Goal: Communication & Community: Answer question/provide support

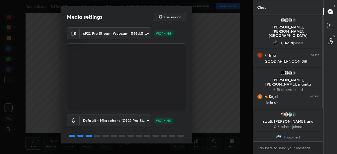
scroll to position [18, 0]
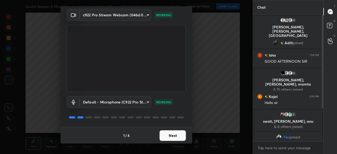
click at [174, 135] on button "Next" at bounding box center [173, 135] width 26 height 11
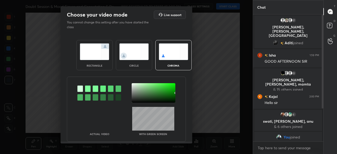
click at [137, 51] on img at bounding box center [134, 51] width 30 height 17
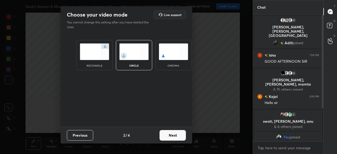
click at [175, 135] on button "Next" at bounding box center [173, 135] width 26 height 11
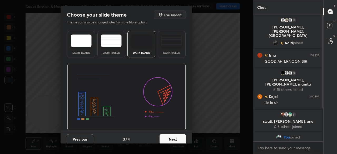
click at [177, 135] on button "Next" at bounding box center [173, 139] width 26 height 11
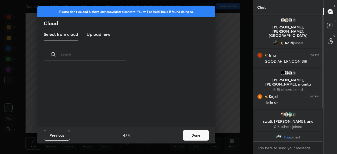
click at [189, 134] on button "Done" at bounding box center [196, 135] width 26 height 11
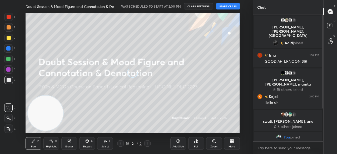
click at [232, 6] on button "START CLASS" at bounding box center [228, 6] width 24 height 6
click at [232, 142] on icon at bounding box center [232, 142] width 1 height 1
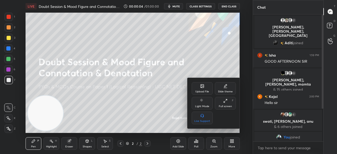
click at [202, 88] on icon at bounding box center [202, 86] width 4 height 4
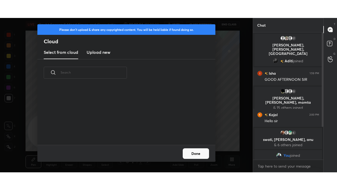
scroll to position [58, 169]
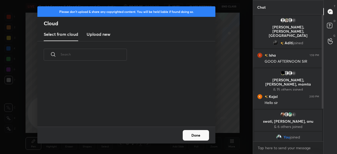
click at [93, 33] on h3 "Upload new" at bounding box center [99, 34] width 24 height 6
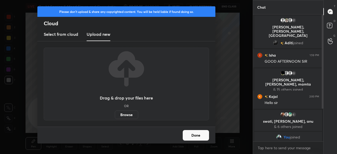
click at [130, 116] on label "Browse" at bounding box center [126, 115] width 23 height 8
click at [115, 116] on input "Browse" at bounding box center [115, 115] width 0 height 8
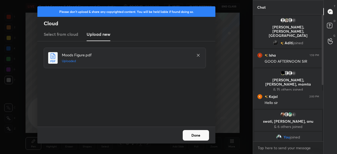
click at [201, 135] on button "Done" at bounding box center [196, 135] width 26 height 11
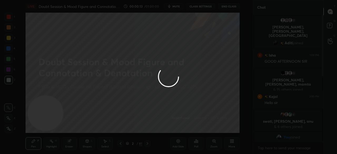
click at [232, 145] on div "More" at bounding box center [232, 143] width 16 height 13
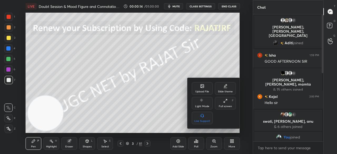
drag, startPoint x: 222, startPoint y: 104, endPoint x: 221, endPoint y: 128, distance: 23.2
click at [222, 104] on div "Full screen F" at bounding box center [225, 103] width 21 height 13
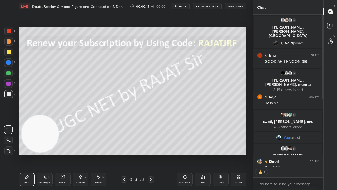
scroll to position [150, 69]
click at [237, 154] on icon at bounding box center [239, 177] width 4 height 4
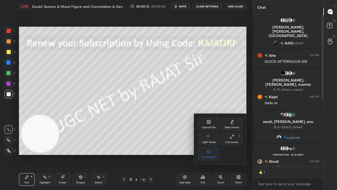
click at [183, 126] on div at bounding box center [168, 95] width 337 height 190
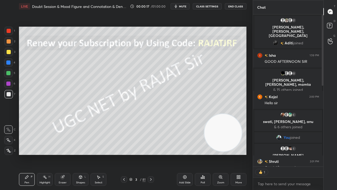
drag, startPoint x: 48, startPoint y: 130, endPoint x: 216, endPoint y: 126, distance: 168.4
click at [234, 128] on video at bounding box center [222, 132] width 37 height 37
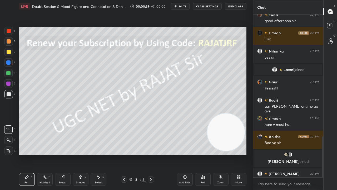
scroll to position [484, 0]
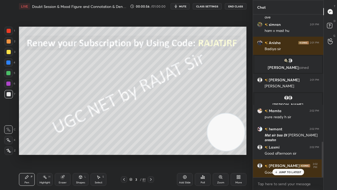
drag, startPoint x: 285, startPoint y: 172, endPoint x: 257, endPoint y: 161, distance: 29.3
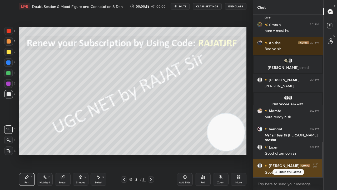
click at [285, 154] on p "JUMP TO LATEST" at bounding box center [290, 171] width 23 height 3
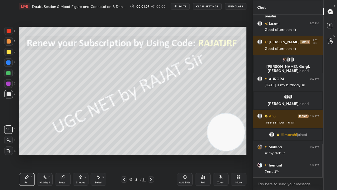
click at [136, 154] on div "3" at bounding box center [136, 179] width 5 height 3
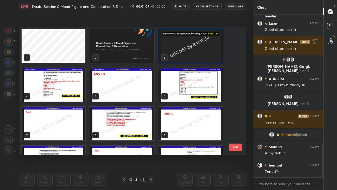
click at [185, 44] on img "grid" at bounding box center [191, 45] width 64 height 33
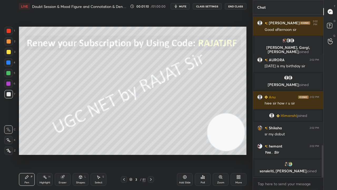
click at [188, 154] on div "Add Slide" at bounding box center [185, 179] width 16 height 13
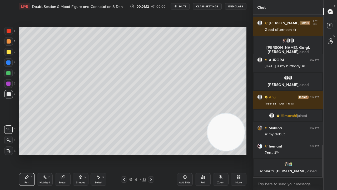
click at [11, 52] on div at bounding box center [8, 52] width 8 height 8
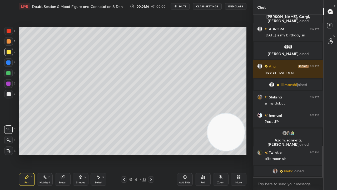
click at [11, 151] on div at bounding box center [8, 150] width 8 height 8
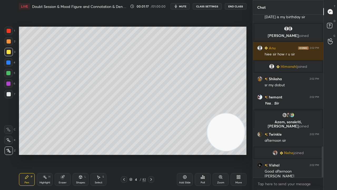
click at [66, 154] on div "Eraser" at bounding box center [63, 179] width 16 height 13
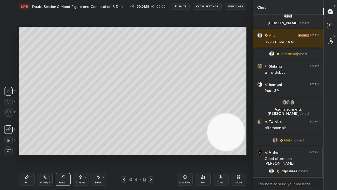
click at [7, 151] on span "Erase all" at bounding box center [8, 151] width 8 height 4
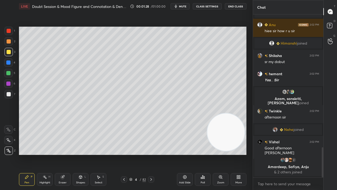
drag, startPoint x: 9, startPoint y: 94, endPoint x: 15, endPoint y: 92, distance: 6.0
click at [9, 94] on div at bounding box center [9, 94] width 4 height 4
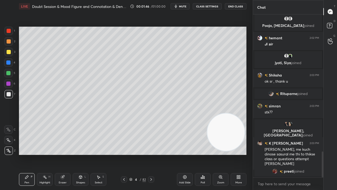
scroll to position [847, 0]
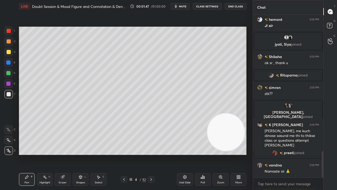
click at [78, 154] on div "Shapes" at bounding box center [80, 182] width 9 height 3
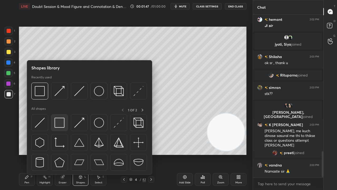
click at [58, 121] on img at bounding box center [60, 123] width 10 height 10
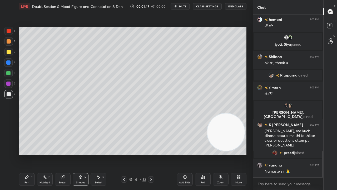
click at [7, 51] on div at bounding box center [9, 52] width 4 height 4
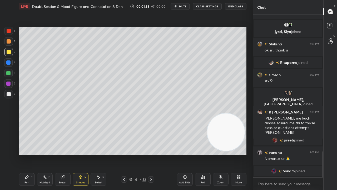
scroll to position [873, 0]
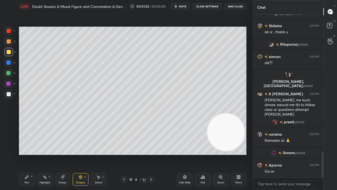
drag, startPoint x: 28, startPoint y: 175, endPoint x: 30, endPoint y: 167, distance: 7.9
click at [28, 154] on div "Pen P" at bounding box center [27, 179] width 16 height 13
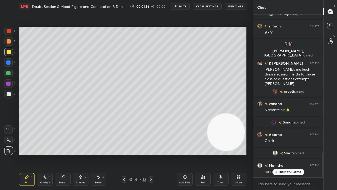
scroll to position [922, 0]
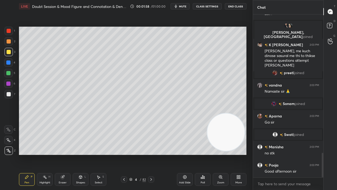
click at [8, 51] on div at bounding box center [9, 52] width 4 height 4
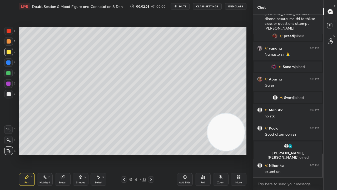
scroll to position [980, 0]
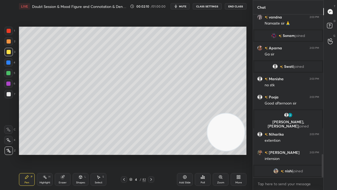
click at [82, 154] on icon at bounding box center [81, 177] width 4 height 4
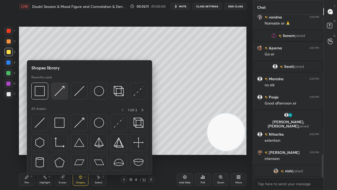
click at [63, 89] on img at bounding box center [60, 91] width 10 height 10
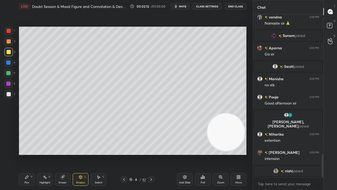
scroll to position [987, 0]
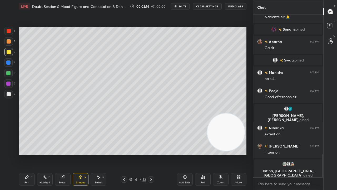
drag, startPoint x: 23, startPoint y: 178, endPoint x: 36, endPoint y: 170, distance: 14.6
click at [24, 154] on div "Pen P" at bounding box center [27, 179] width 16 height 13
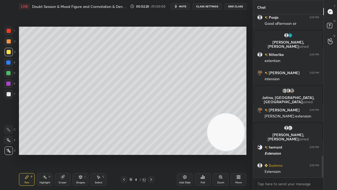
scroll to position [1066, 0]
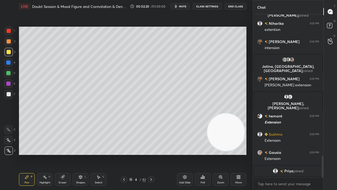
drag, startPoint x: 83, startPoint y: 178, endPoint x: 85, endPoint y: 175, distance: 4.0
click at [83, 154] on div "Shapes L" at bounding box center [81, 179] width 16 height 13
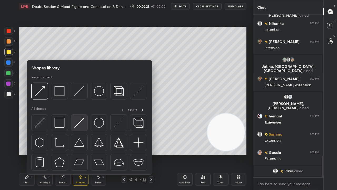
click at [81, 121] on img at bounding box center [79, 123] width 10 height 10
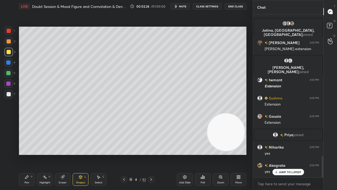
scroll to position [1090, 0]
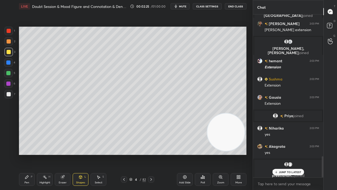
click at [79, 154] on icon at bounding box center [81, 177] width 4 height 4
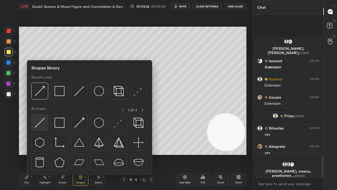
scroll to position [1145, 0]
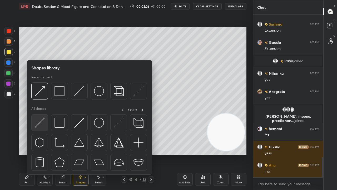
click at [41, 121] on img at bounding box center [40, 123] width 10 height 10
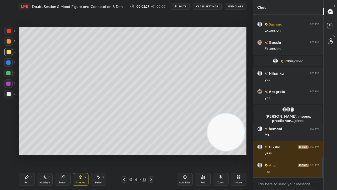
click at [62, 154] on div "Eraser" at bounding box center [63, 182] width 8 height 3
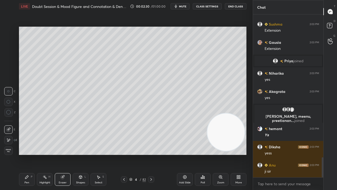
scroll to position [1157, 0]
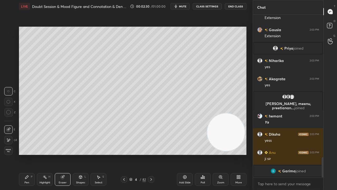
click at [8, 113] on icon at bounding box center [8, 112] width 5 height 5
drag, startPoint x: 10, startPoint y: 138, endPoint x: 15, endPoint y: 134, distance: 5.7
click at [10, 137] on div at bounding box center [8, 140] width 8 height 8
drag, startPoint x: 84, startPoint y: 181, endPoint x: 85, endPoint y: 175, distance: 6.5
click at [84, 154] on div "Shapes" at bounding box center [80, 182] width 9 height 3
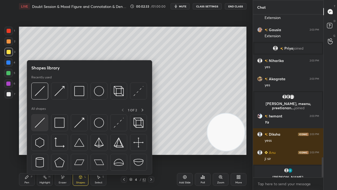
scroll to position [1164, 0]
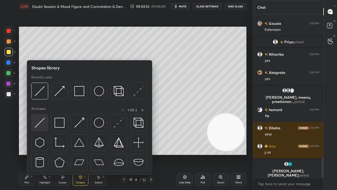
click at [43, 121] on img at bounding box center [40, 123] width 10 height 10
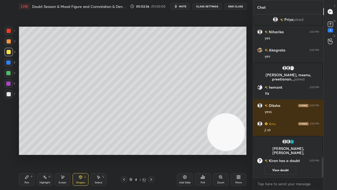
scroll to position [1175, 0]
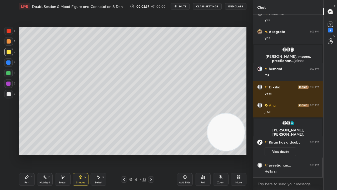
click at [27, 154] on div "Pen" at bounding box center [27, 182] width 5 height 3
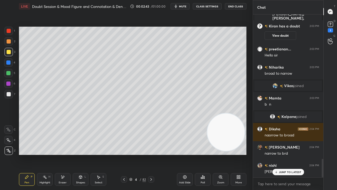
scroll to position [1279, 0]
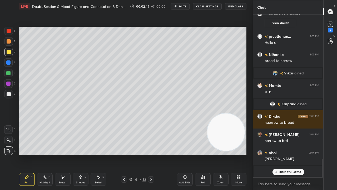
click at [9, 95] on div at bounding box center [9, 94] width 4 height 4
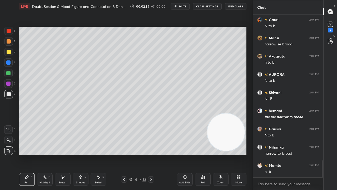
scroll to position [1428, 0]
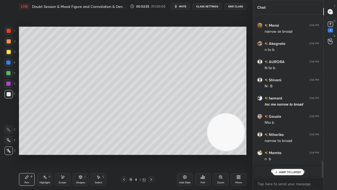
click at [80, 154] on div "Shapes" at bounding box center [80, 182] width 9 height 3
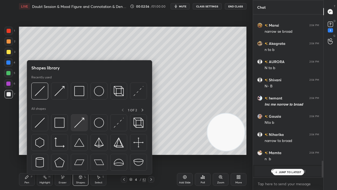
click at [85, 120] on div at bounding box center [79, 122] width 17 height 17
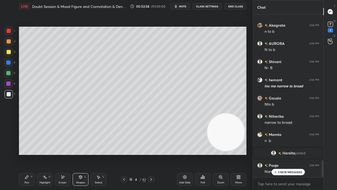
scroll to position [1419, 0]
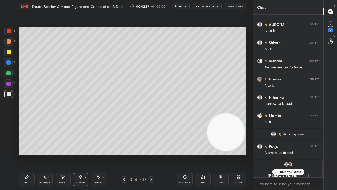
drag, startPoint x: 63, startPoint y: 179, endPoint x: 81, endPoint y: 160, distance: 25.9
click at [63, 154] on icon at bounding box center [63, 177] width 4 height 4
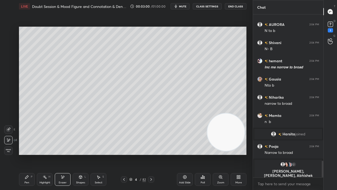
drag, startPoint x: 82, startPoint y: 178, endPoint x: 82, endPoint y: 174, distance: 3.7
click at [81, 154] on icon at bounding box center [81, 177] width 4 height 4
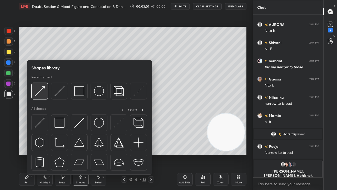
click at [40, 92] on img at bounding box center [40, 91] width 10 height 10
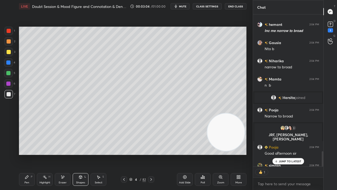
click at [27, 154] on div "Pen P" at bounding box center [27, 179] width 16 height 13
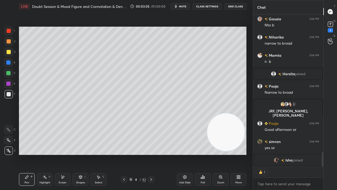
drag, startPoint x: 8, startPoint y: 62, endPoint x: 13, endPoint y: 66, distance: 6.2
click at [8, 62] on div at bounding box center [8, 62] width 4 height 4
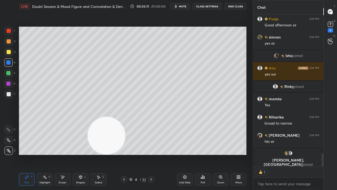
drag, startPoint x: 223, startPoint y: 138, endPoint x: 106, endPoint y: 153, distance: 117.5
click at [106, 153] on video at bounding box center [106, 135] width 37 height 37
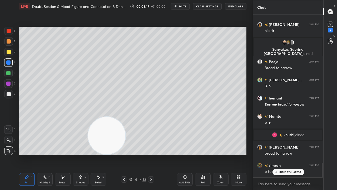
click at [247, 100] on div "Setting up your live class Poll for secs No correct answer Start poll" at bounding box center [133, 91] width 232 height 156
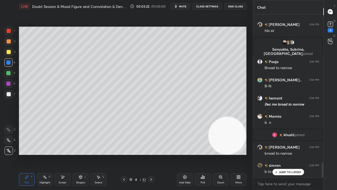
drag, startPoint x: 105, startPoint y: 137, endPoint x: 228, endPoint y: 146, distance: 122.9
click at [231, 147] on video at bounding box center [227, 135] width 37 height 37
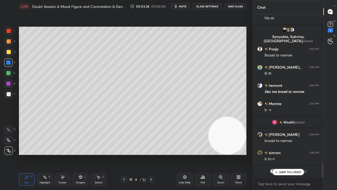
drag, startPoint x: 44, startPoint y: 180, endPoint x: 51, endPoint y: 173, distance: 10.4
click at [48, 154] on div "Highlight H" at bounding box center [45, 179] width 16 height 13
click at [79, 154] on div "Shapes L" at bounding box center [81, 179] width 16 height 13
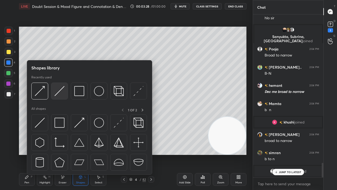
click at [57, 94] on img at bounding box center [60, 91] width 10 height 10
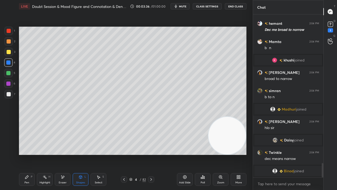
drag, startPoint x: 29, startPoint y: 178, endPoint x: 30, endPoint y: 162, distance: 15.6
click at [29, 154] on div "Pen P" at bounding box center [27, 179] width 16 height 13
click at [7, 93] on div at bounding box center [9, 94] width 4 height 4
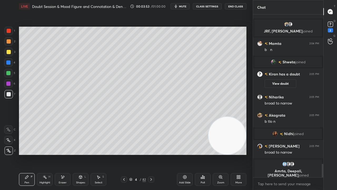
drag, startPoint x: 9, startPoint y: 51, endPoint x: 11, endPoint y: 53, distance: 3.4
click at [9, 51] on div at bounding box center [9, 52] width 4 height 4
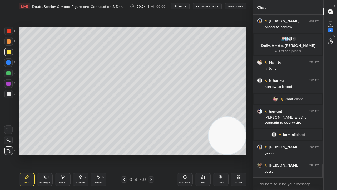
scroll to position [1910, 0]
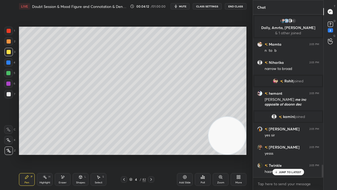
click at [8, 64] on div at bounding box center [8, 62] width 4 height 4
click at [10, 63] on div at bounding box center [8, 62] width 4 height 4
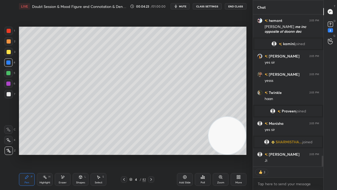
scroll to position [1982, 0]
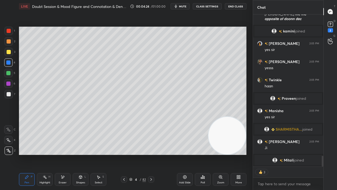
type textarea "x"
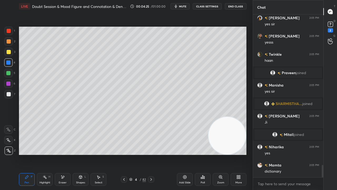
scroll to position [2004, 0]
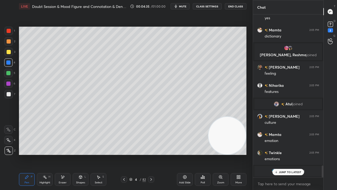
click at [140, 154] on div "/" at bounding box center [141, 179] width 2 height 3
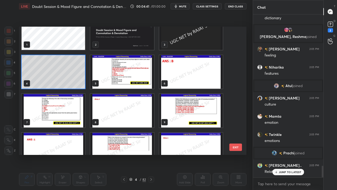
click at [130, 75] on img "grid" at bounding box center [122, 71] width 64 height 33
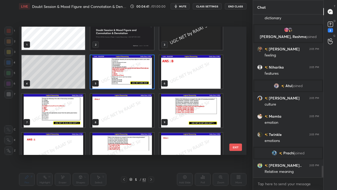
click at [130, 75] on img "grid" at bounding box center [122, 71] width 64 height 33
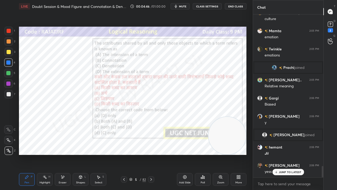
click at [204, 154] on div "Poll" at bounding box center [203, 179] width 16 height 13
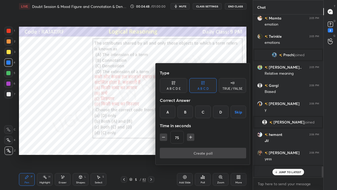
drag, startPoint x: 186, startPoint y: 109, endPoint x: 178, endPoint y: 126, distance: 18.9
click at [186, 110] on div "B" at bounding box center [186, 111] width 16 height 13
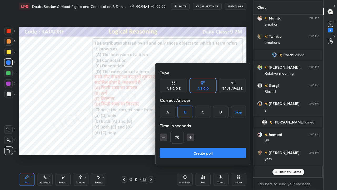
click at [161, 138] on icon "button" at bounding box center [163, 136] width 5 height 5
click at [162, 138] on icon "button" at bounding box center [163, 136] width 5 height 5
type input "45"
click at [168, 152] on button "Create poll" at bounding box center [203, 153] width 86 height 11
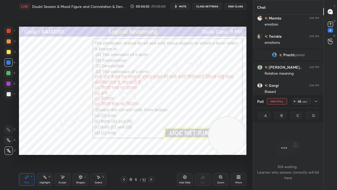
click at [133, 154] on div "5 / 82" at bounding box center [137, 179] width 17 height 5
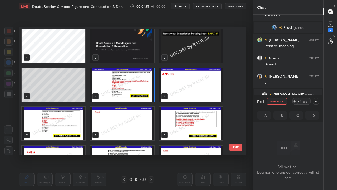
click at [110, 80] on img "grid" at bounding box center [122, 84] width 64 height 33
click at [111, 80] on img "grid" at bounding box center [122, 84] width 64 height 33
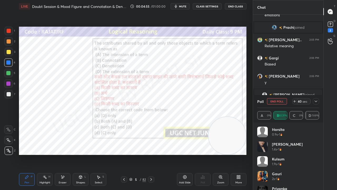
click at [318, 101] on icon at bounding box center [316, 101] width 4 height 4
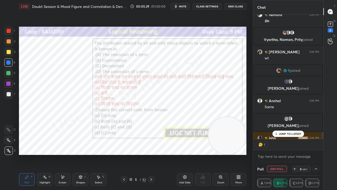
click at [9, 81] on div at bounding box center [8, 83] width 4 height 4
click at [283, 134] on div "[PERSON_NAME] joined [PERSON_NAME].. 2:05 PM Relative meaning [PERSON_NAME] 2:0…" at bounding box center [288, 76] width 70 height 124
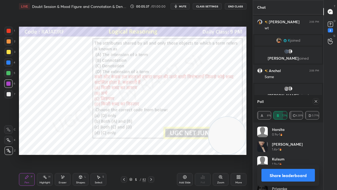
click at [317, 102] on icon at bounding box center [316, 101] width 4 height 4
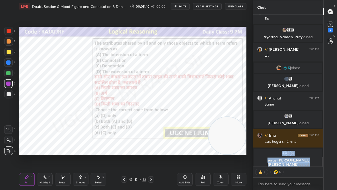
click at [221, 154] on div "Setting up your live class Poll for secs No correct answer Start poll" at bounding box center [133, 91] width 232 height 156
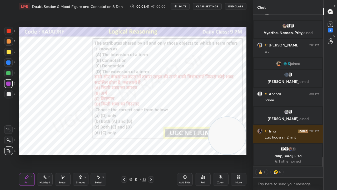
click at [254, 154] on div "3 6" at bounding box center [288, 172] width 70 height 11
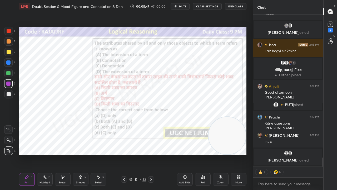
drag, startPoint x: 138, startPoint y: 177, endPoint x: 139, endPoint y: 166, distance: 11.6
click at [138, 154] on div "5 / 82" at bounding box center [137, 179] width 17 height 5
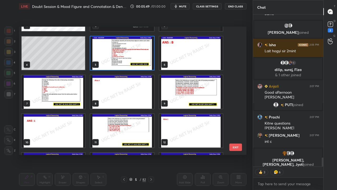
click at [62, 95] on img "grid" at bounding box center [54, 91] width 64 height 33
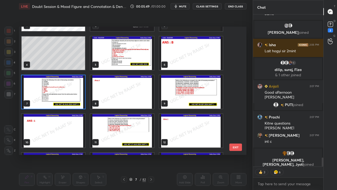
click at [62, 94] on img "grid" at bounding box center [54, 91] width 64 height 33
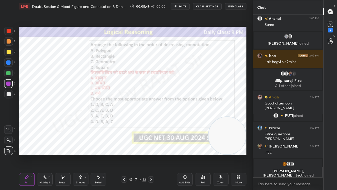
click at [63, 94] on img "grid" at bounding box center [54, 91] width 64 height 33
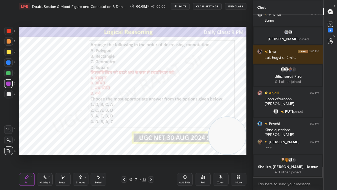
click at [135, 154] on div "7 / 82" at bounding box center [137, 179] width 17 height 5
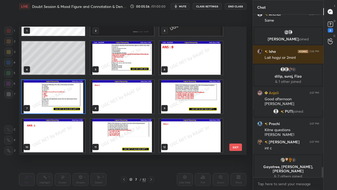
click at [65, 94] on img "grid" at bounding box center [54, 96] width 64 height 33
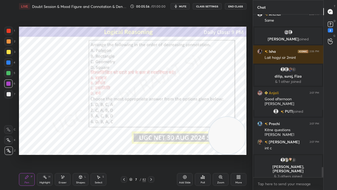
click at [65, 94] on img "grid" at bounding box center [54, 96] width 64 height 33
click at [206, 154] on div "Poll" at bounding box center [203, 179] width 16 height 13
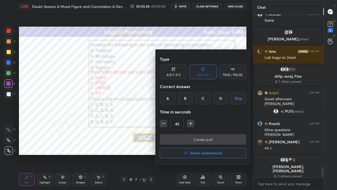
drag, startPoint x: 217, startPoint y: 97, endPoint x: 213, endPoint y: 101, distance: 6.2
click at [217, 97] on div "D" at bounding box center [221, 98] width 16 height 13
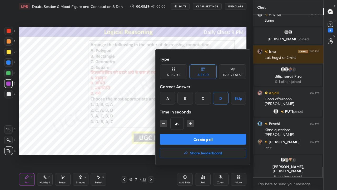
click at [192, 136] on button "Create poll" at bounding box center [203, 139] width 86 height 11
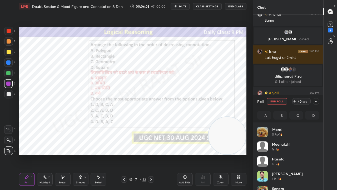
click at [316, 101] on icon at bounding box center [316, 101] width 3 height 2
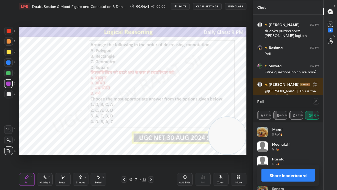
click at [316, 101] on icon at bounding box center [316, 101] width 4 height 4
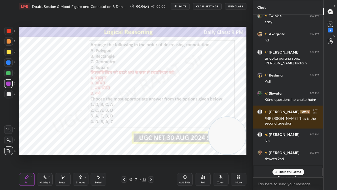
click at [8, 32] on div at bounding box center [9, 31] width 4 height 4
click at [8, 31] on div at bounding box center [9, 31] width 4 height 4
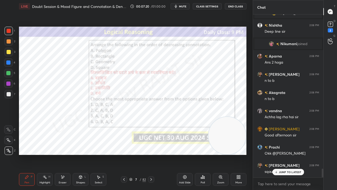
click at [141, 154] on div "/" at bounding box center [141, 179] width 2 height 3
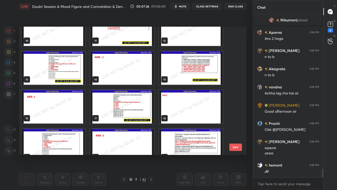
click at [74, 76] on img "grid" at bounding box center [54, 67] width 64 height 33
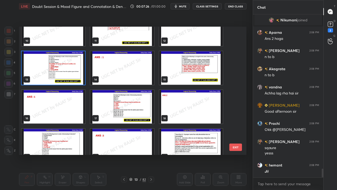
click at [74, 76] on img "grid" at bounding box center [54, 67] width 64 height 33
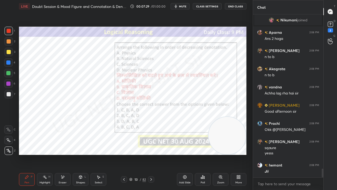
click at [139, 154] on div "13 / 82" at bounding box center [137, 179] width 17 height 5
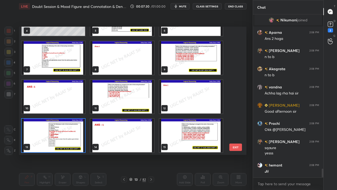
click at [69, 132] on img "grid" at bounding box center [54, 135] width 64 height 33
drag, startPoint x: 70, startPoint y: 131, endPoint x: 79, endPoint y: 132, distance: 9.0
click at [70, 131] on img "grid" at bounding box center [54, 135] width 64 height 33
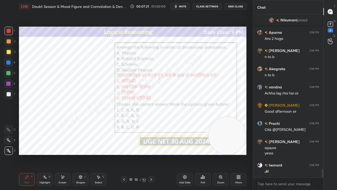
click at [202, 154] on div "Poll" at bounding box center [203, 179] width 16 height 13
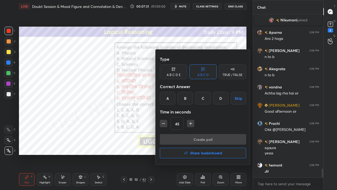
drag, startPoint x: 169, startPoint y: 97, endPoint x: 185, endPoint y: 125, distance: 32.0
click at [170, 97] on div "A" at bounding box center [168, 98] width 16 height 13
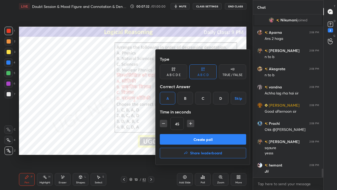
click at [192, 139] on button "Create poll" at bounding box center [203, 139] width 86 height 11
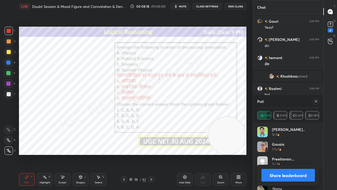
click at [316, 100] on icon at bounding box center [316, 101] width 4 height 4
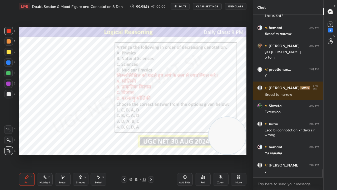
click at [136, 154] on div "13" at bounding box center [136, 179] width 5 height 3
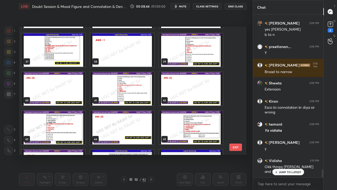
click at [183, 56] on img "grid" at bounding box center [191, 49] width 64 height 33
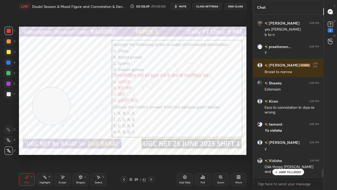
drag, startPoint x: 200, startPoint y: 123, endPoint x: 35, endPoint y: 118, distance: 165.6
click at [33, 120] on video at bounding box center [51, 105] width 37 height 37
click at [136, 154] on div "39" at bounding box center [136, 179] width 5 height 3
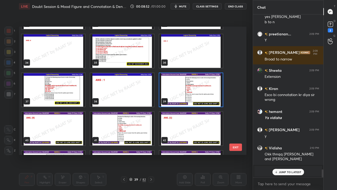
click at [182, 93] on img "grid" at bounding box center [191, 89] width 64 height 33
click at [182, 92] on img "grid" at bounding box center [191, 89] width 64 height 33
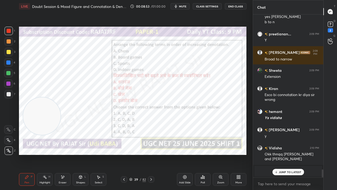
click at [203, 154] on icon at bounding box center [203, 176] width 1 height 3
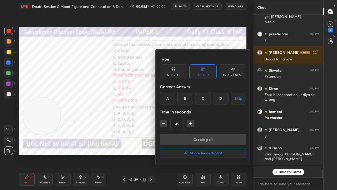
click at [218, 100] on div "D" at bounding box center [221, 98] width 16 height 13
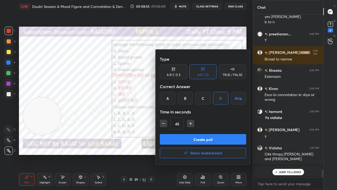
click at [203, 136] on button "Create poll" at bounding box center [203, 139] width 86 height 11
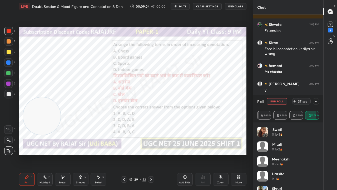
click at [183, 5] on span "mute" at bounding box center [182, 6] width 7 height 4
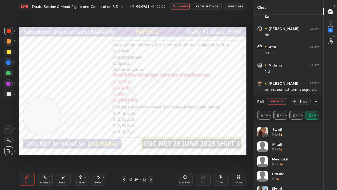
click at [316, 102] on icon at bounding box center [316, 101] width 4 height 4
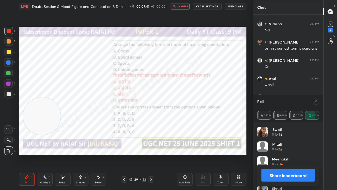
drag, startPoint x: 184, startPoint y: 6, endPoint x: 214, endPoint y: 21, distance: 33.0
click at [185, 6] on span "unmute" at bounding box center [182, 6] width 11 height 4
drag, startPoint x: 316, startPoint y: 102, endPoint x: 308, endPoint y: 102, distance: 7.6
click at [316, 102] on icon at bounding box center [316, 101] width 4 height 4
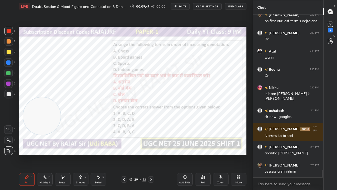
click at [11, 63] on div at bounding box center [8, 62] width 8 height 8
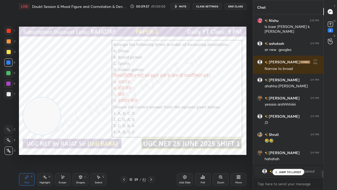
click at [7, 83] on div at bounding box center [8, 83] width 4 height 4
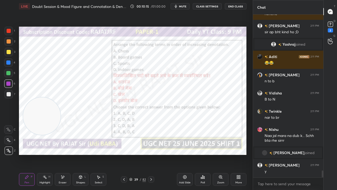
click at [138, 154] on div "39" at bounding box center [136, 179] width 5 height 3
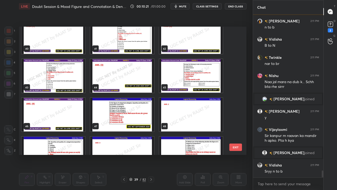
click at [75, 77] on img "grid" at bounding box center [54, 75] width 64 height 33
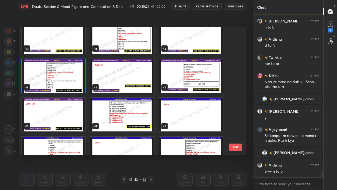
click at [75, 77] on img "grid" at bounding box center [54, 75] width 64 height 33
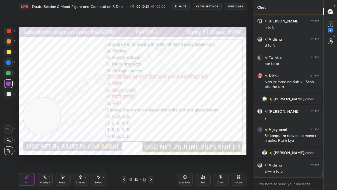
click at [203, 154] on icon at bounding box center [203, 176] width 1 height 3
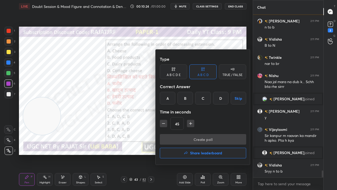
click at [202, 99] on div "C" at bounding box center [203, 98] width 16 height 13
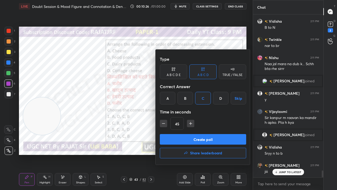
click at [190, 139] on button "Create poll" at bounding box center [203, 139] width 86 height 11
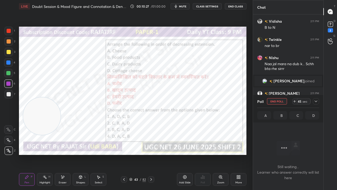
click at [316, 100] on icon at bounding box center [316, 101] width 4 height 4
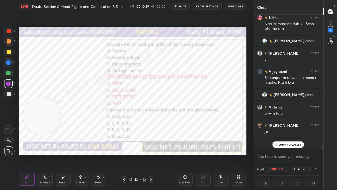
click at [133, 154] on div "43 / 82" at bounding box center [137, 179] width 17 height 5
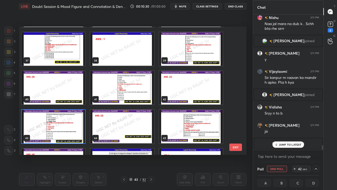
click at [74, 122] on img "grid" at bounding box center [54, 126] width 64 height 33
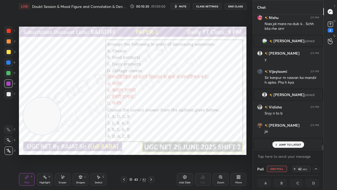
click at [74, 121] on img "grid" at bounding box center [54, 126] width 64 height 33
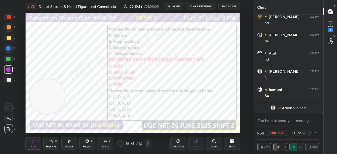
click at [233, 143] on icon at bounding box center [232, 141] width 4 height 4
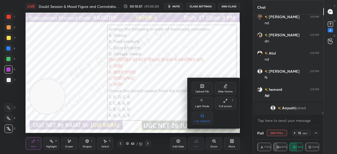
click at [223, 106] on div "Full screen" at bounding box center [225, 106] width 13 height 3
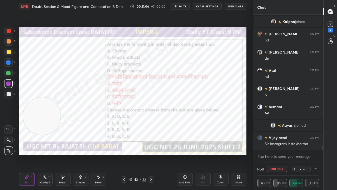
click at [9, 32] on div at bounding box center [9, 31] width 4 height 4
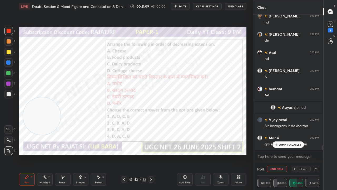
drag, startPoint x: 290, startPoint y: 144, endPoint x: 283, endPoint y: 139, distance: 8.4
click at [290, 144] on p "JUMP TO LATEST" at bounding box center [290, 144] width 23 height 3
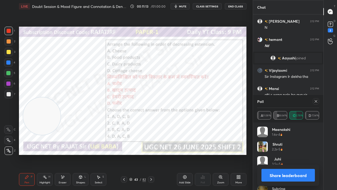
click at [315, 101] on icon at bounding box center [316, 101] width 4 height 4
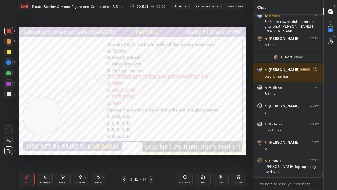
drag, startPoint x: 139, startPoint y: 181, endPoint x: 141, endPoint y: 170, distance: 11.0
click at [139, 154] on div "43 / 82" at bounding box center [137, 179] width 17 height 5
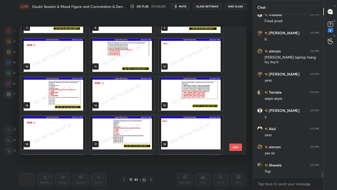
click at [191, 86] on img "grid" at bounding box center [191, 93] width 64 height 33
click at [192, 86] on img "grid" at bounding box center [191, 93] width 64 height 33
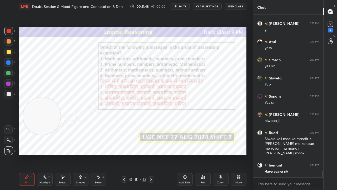
click at [200, 154] on div "Poll" at bounding box center [203, 179] width 16 height 13
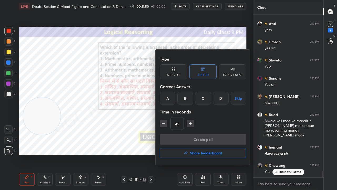
click at [166, 100] on div "A" at bounding box center [168, 98] width 16 height 13
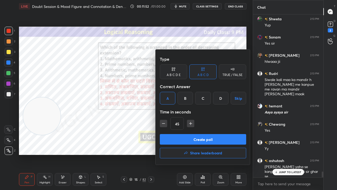
click at [192, 138] on button "Create poll" at bounding box center [203, 139] width 86 height 11
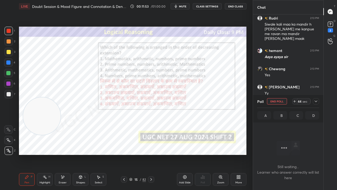
click at [316, 101] on icon at bounding box center [316, 101] width 4 height 4
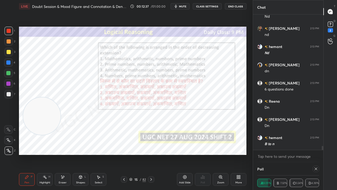
click at [7, 84] on div at bounding box center [8, 83] width 4 height 4
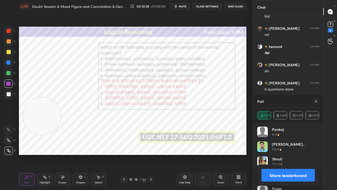
click at [317, 101] on icon at bounding box center [316, 101] width 4 height 4
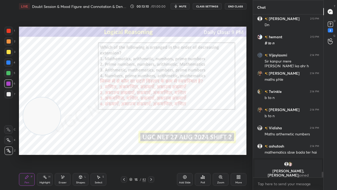
scroll to position [4486, 0]
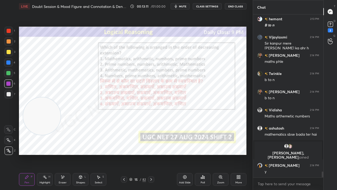
click at [135, 154] on div "15" at bounding box center [136, 179] width 5 height 3
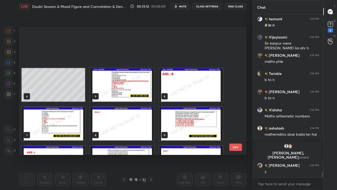
scroll to position [2, 3]
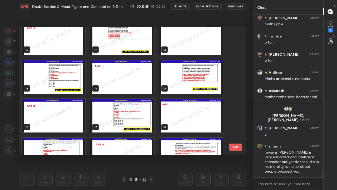
drag, startPoint x: 236, startPoint y: 145, endPoint x: 222, endPoint y: 140, distance: 15.4
click at [236, 145] on button "EXIT" at bounding box center [236, 146] width 13 height 7
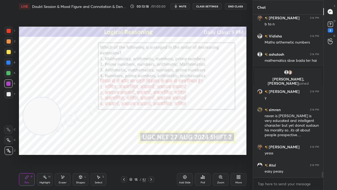
drag, startPoint x: 135, startPoint y: 180, endPoint x: 142, endPoint y: 155, distance: 25.6
click at [135, 154] on div "15" at bounding box center [136, 179] width 5 height 3
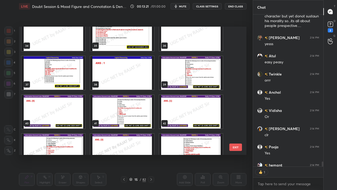
click at [191, 72] on img "grid" at bounding box center [191, 72] width 64 height 33
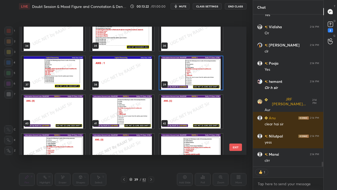
click at [76, 75] on img "grid" at bounding box center [54, 72] width 64 height 33
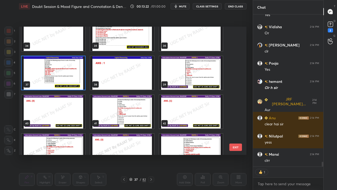
click at [76, 75] on img "grid" at bounding box center [54, 72] width 64 height 33
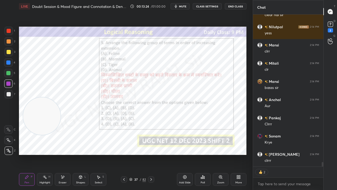
click at [137, 154] on div "37" at bounding box center [136, 179] width 5 height 3
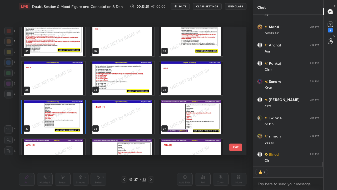
click at [76, 115] on div "31 32 33 34 35 36 37 38 39 40 41 42 43 44 45" at bounding box center [128, 91] width 218 height 128
drag, startPoint x: 76, startPoint y: 115, endPoint x: 110, endPoint y: 125, distance: 35.4
click at [76, 114] on img "grid" at bounding box center [54, 116] width 64 height 33
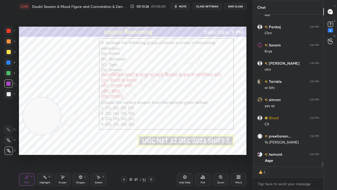
click at [204, 154] on icon at bounding box center [204, 177] width 1 height 2
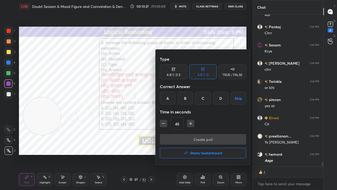
click at [169, 100] on div "A" at bounding box center [168, 98] width 16 height 13
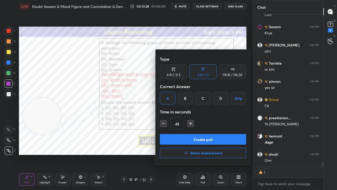
click at [186, 139] on button "Create poll" at bounding box center [203, 139] width 86 height 11
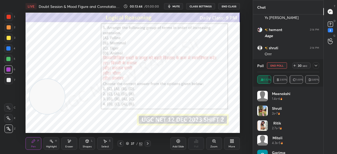
click at [229, 143] on div "More" at bounding box center [232, 143] width 16 height 13
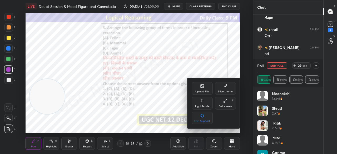
click at [229, 104] on div "Full screen F" at bounding box center [225, 103] width 21 height 13
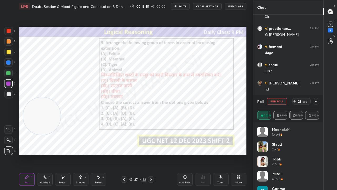
click at [316, 100] on icon at bounding box center [316, 101] width 4 height 4
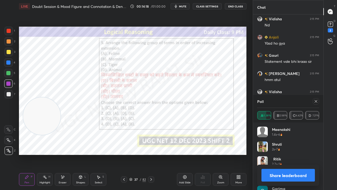
click at [318, 101] on div at bounding box center [316, 101] width 6 height 6
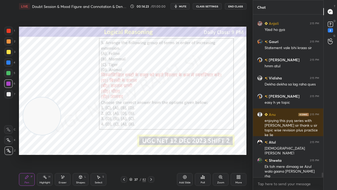
click at [9, 32] on div at bounding box center [9, 31] width 4 height 4
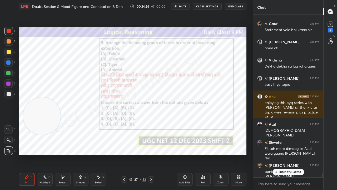
click at [9, 81] on div at bounding box center [8, 83] width 8 height 8
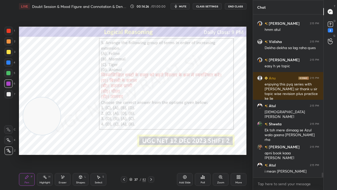
drag, startPoint x: 65, startPoint y: 180, endPoint x: 67, endPoint y: 177, distance: 4.2
click at [66, 154] on div "Eraser" at bounding box center [63, 179] width 16 height 13
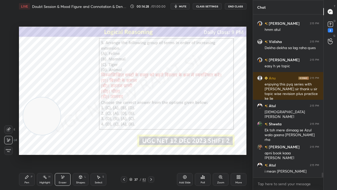
click at [28, 154] on div "Pen" at bounding box center [27, 182] width 5 height 3
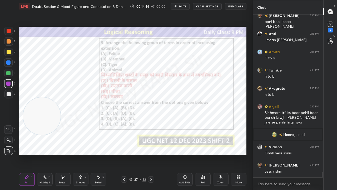
drag, startPoint x: 140, startPoint y: 179, endPoint x: 147, endPoint y: 155, distance: 24.9
click at [140, 154] on div "/" at bounding box center [141, 179] width 2 height 3
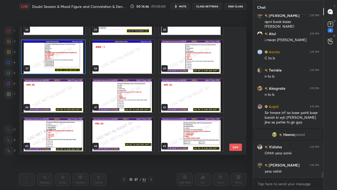
click at [189, 53] on img "grid" at bounding box center [191, 56] width 64 height 33
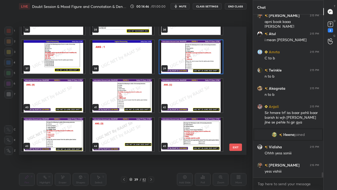
click at [190, 53] on img "grid" at bounding box center [191, 56] width 64 height 33
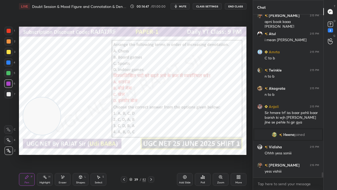
click at [152, 154] on icon at bounding box center [151, 179] width 4 height 4
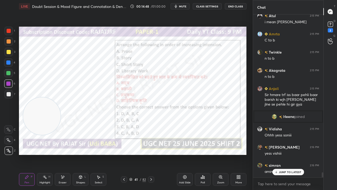
click at [138, 154] on div "41" at bounding box center [136, 179] width 5 height 3
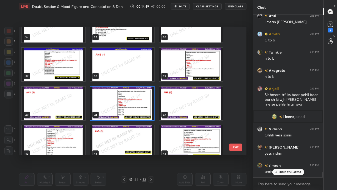
click at [136, 104] on img "grid" at bounding box center [122, 102] width 64 height 33
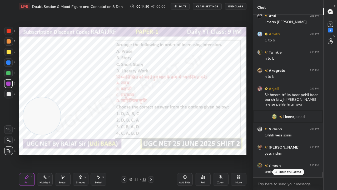
click at [203, 154] on icon at bounding box center [203, 177] width 4 height 4
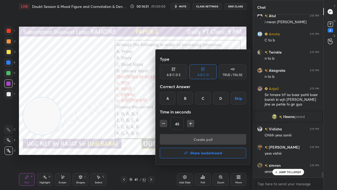
click at [168, 99] on div "A" at bounding box center [168, 98] width 16 height 13
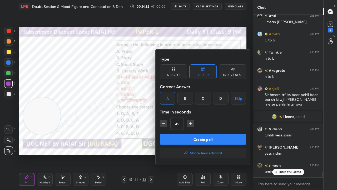
click at [175, 139] on button "Create poll" at bounding box center [203, 139] width 86 height 11
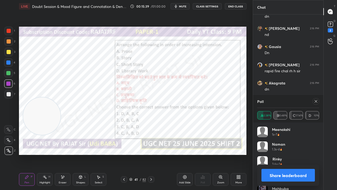
click at [317, 100] on icon at bounding box center [316, 101] width 3 height 3
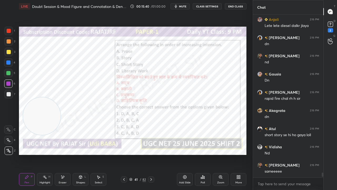
click at [136, 154] on div "41" at bounding box center [136, 179] width 5 height 3
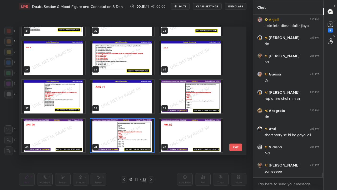
click at [112, 129] on img "grid" at bounding box center [122, 135] width 64 height 33
click at [111, 129] on img "grid" at bounding box center [122, 135] width 64 height 33
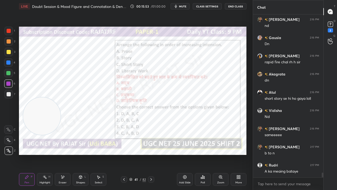
click at [139, 154] on div "41 / 82" at bounding box center [137, 179] width 17 height 5
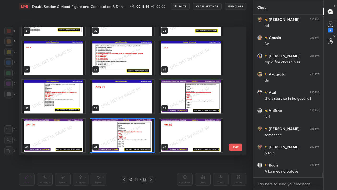
click at [116, 131] on img "grid" at bounding box center [122, 135] width 64 height 33
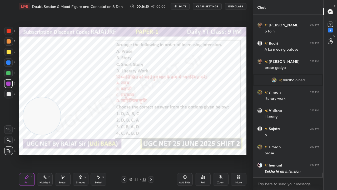
click at [140, 154] on div "/" at bounding box center [141, 179] width 2 height 3
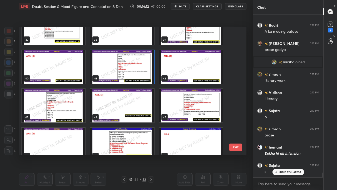
click at [67, 104] on img "grid" at bounding box center [54, 105] width 64 height 33
click at [67, 103] on img "grid" at bounding box center [54, 105] width 64 height 33
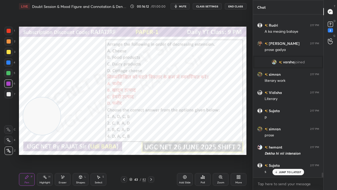
click at [67, 103] on img "grid" at bounding box center [54, 105] width 64 height 33
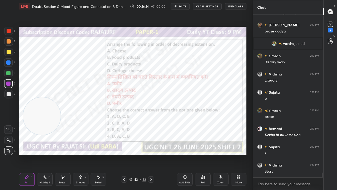
click at [151, 154] on icon at bounding box center [151, 179] width 2 height 3
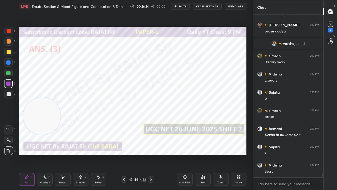
click at [152, 154] on icon at bounding box center [151, 179] width 4 height 4
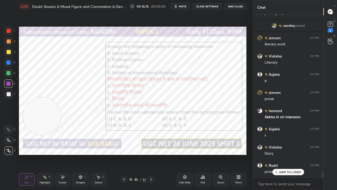
click at [140, 154] on div "/" at bounding box center [141, 179] width 2 height 3
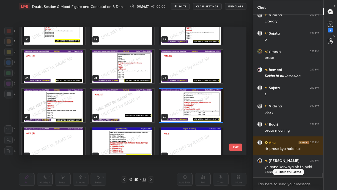
click at [179, 103] on img "grid" at bounding box center [191, 105] width 64 height 33
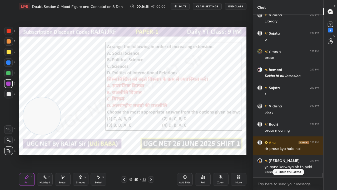
click at [202, 154] on icon at bounding box center [201, 177] width 1 height 1
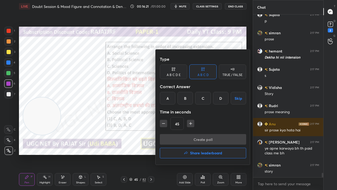
click at [121, 121] on div at bounding box center [168, 95] width 337 height 190
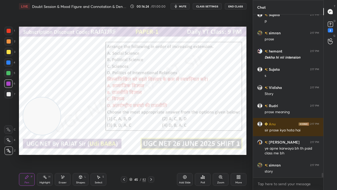
click at [136, 154] on div "45" at bounding box center [136, 179] width 5 height 3
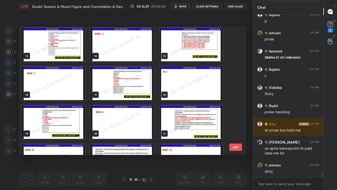
click at [184, 117] on img "grid" at bounding box center [191, 121] width 64 height 33
click at [184, 118] on img "grid" at bounding box center [191, 121] width 64 height 33
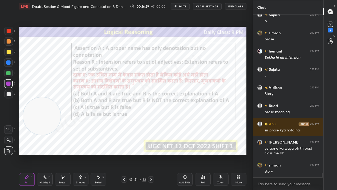
click at [184, 118] on img "grid" at bounding box center [191, 121] width 64 height 33
click at [135, 154] on div "21" at bounding box center [136, 179] width 5 height 3
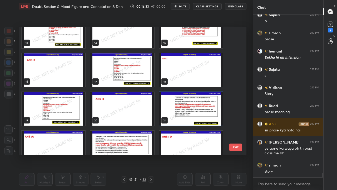
click at [191, 100] on img "grid" at bounding box center [191, 108] width 64 height 33
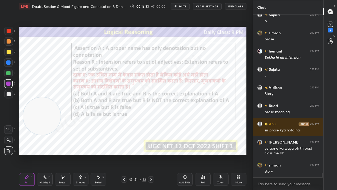
click at [191, 100] on img "grid" at bounding box center [191, 108] width 64 height 33
click at [202, 154] on icon at bounding box center [203, 177] width 4 height 4
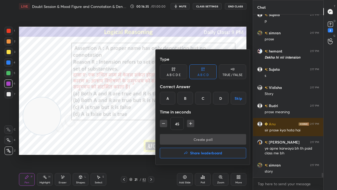
drag, startPoint x: 166, startPoint y: 102, endPoint x: 174, endPoint y: 124, distance: 24.1
click at [167, 103] on div "A" at bounding box center [168, 98] width 16 height 13
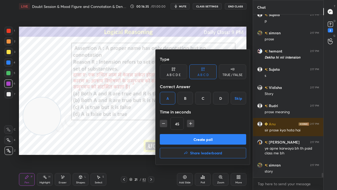
click at [177, 138] on button "Create poll" at bounding box center [203, 139] width 86 height 11
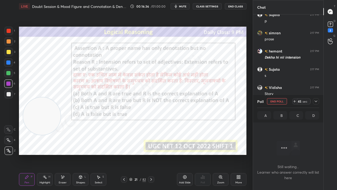
click at [184, 6] on span "mute" at bounding box center [182, 6] width 7 height 4
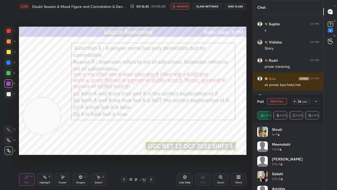
click at [316, 98] on div at bounding box center [316, 101] width 6 height 6
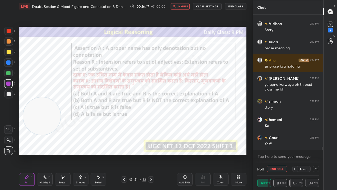
click at [183, 7] on span "unmute" at bounding box center [182, 6] width 11 height 4
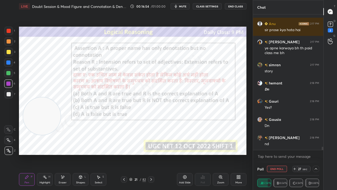
click at [183, 6] on span "mute" at bounding box center [182, 6] width 7 height 4
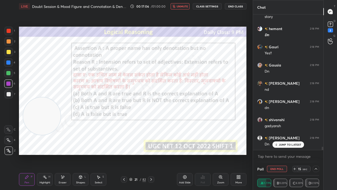
click at [180, 5] on span "unmute" at bounding box center [182, 6] width 11 height 4
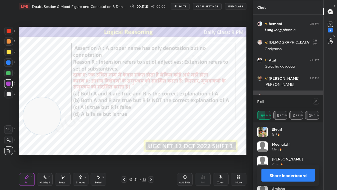
drag, startPoint x: 317, startPoint y: 100, endPoint x: 309, endPoint y: 102, distance: 8.1
click at [318, 100] on icon at bounding box center [316, 101] width 4 height 4
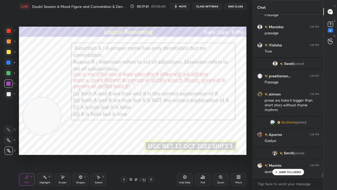
drag, startPoint x: 137, startPoint y: 179, endPoint x: 143, endPoint y: 161, distance: 19.1
click at [137, 154] on div "21" at bounding box center [136, 179] width 5 height 3
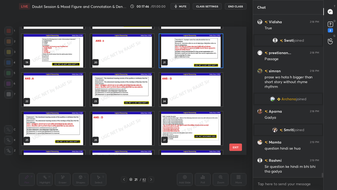
click at [142, 92] on img "grid" at bounding box center [122, 89] width 64 height 33
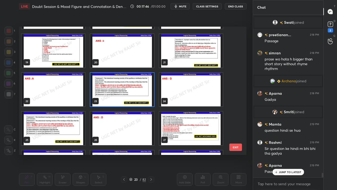
click at [142, 92] on img "grid" at bounding box center [122, 89] width 64 height 33
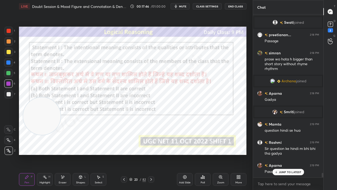
click at [142, 92] on img "grid" at bounding box center [122, 89] width 64 height 33
drag, startPoint x: 50, startPoint y: 118, endPoint x: 68, endPoint y: 142, distance: 30.3
click at [68, 142] on video at bounding box center [50, 129] width 37 height 37
click at [135, 154] on div "23 / 82" at bounding box center [137, 179] width 17 height 5
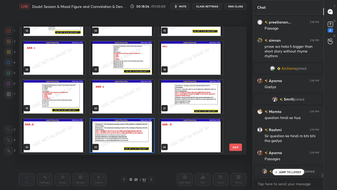
click at [124, 129] on img "grid" at bounding box center [122, 135] width 64 height 33
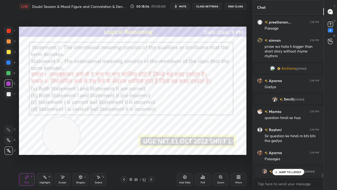
click at [124, 129] on img "grid" at bounding box center [122, 135] width 64 height 33
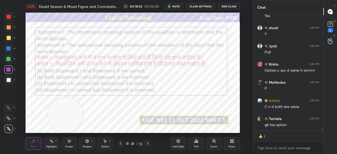
scroll to position [6303, 0]
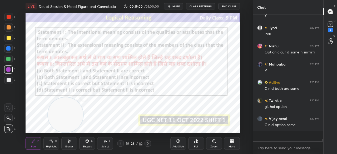
type textarea "x"
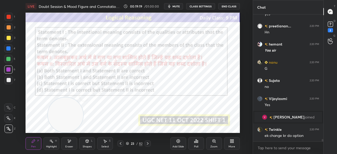
scroll to position [6450, 0]
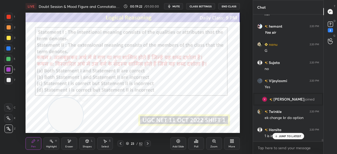
click at [195, 144] on div "Poll" at bounding box center [196, 143] width 16 height 13
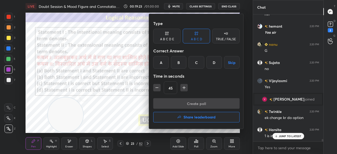
click at [160, 68] on div "A" at bounding box center [161, 62] width 16 height 13
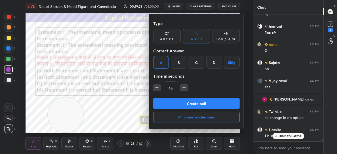
scroll to position [6468, 0]
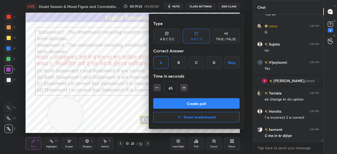
click at [158, 87] on icon "button" at bounding box center [156, 87] width 5 height 5
type input "30"
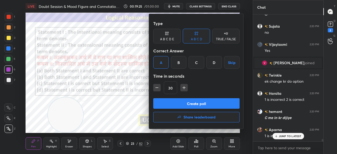
click at [124, 107] on div at bounding box center [168, 77] width 337 height 154
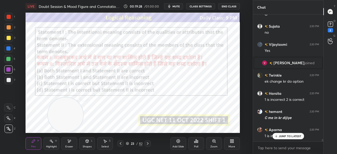
scroll to position [6499, 0]
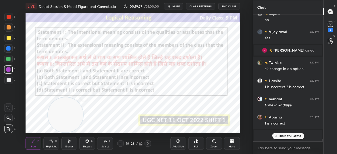
click at [198, 145] on div "Poll" at bounding box center [196, 143] width 16 height 13
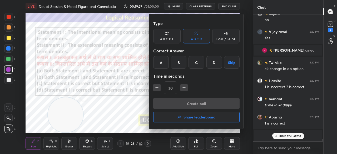
drag, startPoint x: 160, startPoint y: 66, endPoint x: 171, endPoint y: 85, distance: 21.8
click at [160, 66] on div "A" at bounding box center [161, 62] width 16 height 13
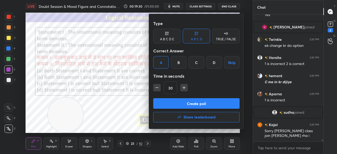
click at [175, 103] on button "Create poll" at bounding box center [196, 103] width 86 height 11
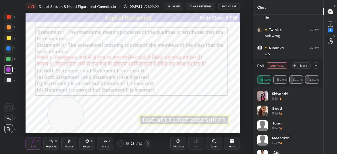
scroll to position [6767, 0]
click at [318, 66] on icon at bounding box center [316, 66] width 4 height 4
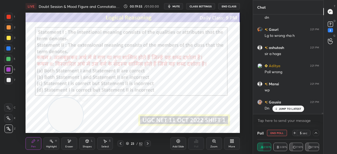
scroll to position [6931, 0]
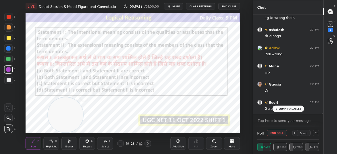
click at [229, 144] on div "More" at bounding box center [232, 143] width 16 height 13
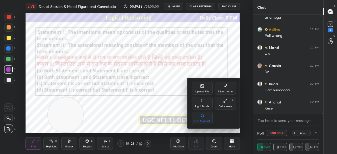
click at [224, 103] on icon at bounding box center [224, 101] width 1 height 1
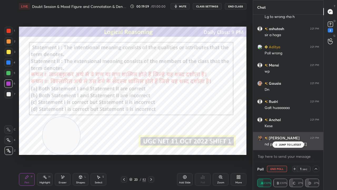
drag, startPoint x: 282, startPoint y: 144, endPoint x: 269, endPoint y: 141, distance: 12.9
click at [281, 144] on p "JUMP TO LATEST" at bounding box center [290, 144] width 23 height 3
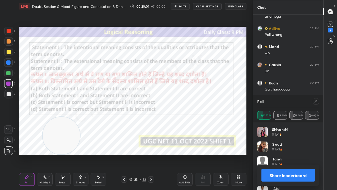
click at [8, 32] on div at bounding box center [9, 31] width 4 height 4
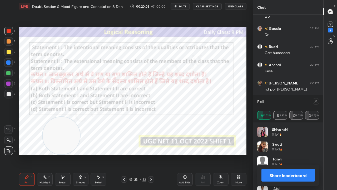
click at [317, 99] on icon at bounding box center [316, 101] width 4 height 4
type textarea "x"
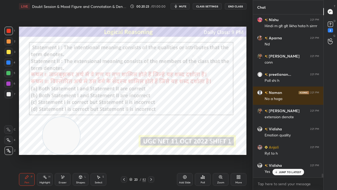
click at [138, 154] on div "23" at bounding box center [136, 179] width 5 height 3
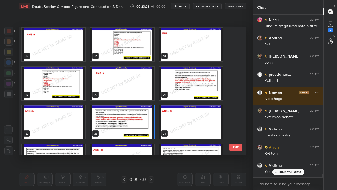
click at [171, 77] on img "grid" at bounding box center [191, 82] width 64 height 33
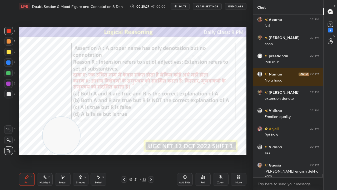
click at [153, 154] on icon at bounding box center [151, 179] width 4 height 4
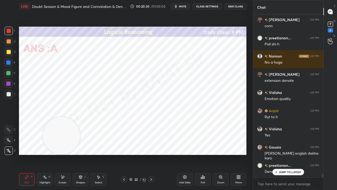
click at [153, 154] on div at bounding box center [151, 179] width 6 height 6
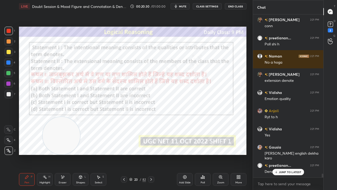
click at [153, 154] on icon at bounding box center [151, 179] width 4 height 4
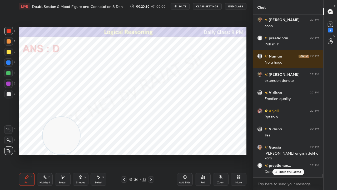
click at [153, 154] on div at bounding box center [151, 179] width 6 height 6
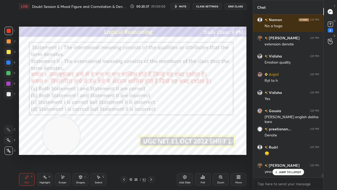
click at [149, 154] on div at bounding box center [151, 179] width 6 height 6
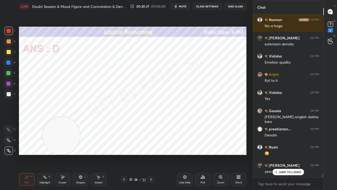
click at [150, 154] on icon at bounding box center [151, 179] width 4 height 4
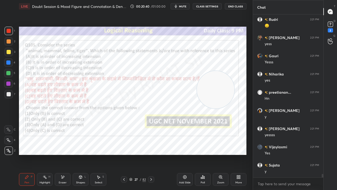
drag, startPoint x: 73, startPoint y: 142, endPoint x: 228, endPoint y: 94, distance: 162.0
click at [230, 95] on video at bounding box center [215, 89] width 37 height 37
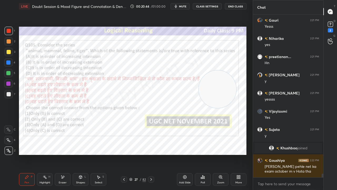
drag, startPoint x: 139, startPoint y: 180, endPoint x: 140, endPoint y: 172, distance: 8.5
click at [139, 154] on div "27 / 82" at bounding box center [137, 179] width 17 height 5
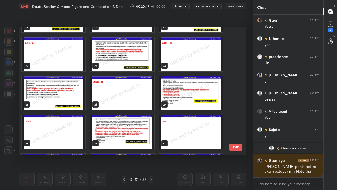
click at [183, 93] on img "grid" at bounding box center [191, 92] width 64 height 33
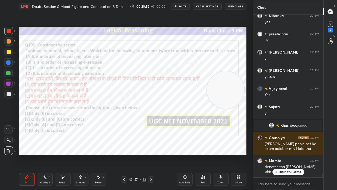
drag, startPoint x: 214, startPoint y: 93, endPoint x: 222, endPoint y: 94, distance: 7.9
click at [222, 94] on video at bounding box center [225, 89] width 37 height 37
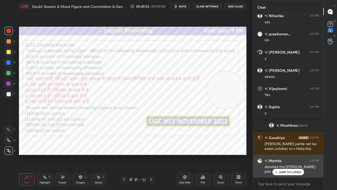
click at [277, 154] on icon at bounding box center [276, 171] width 3 height 3
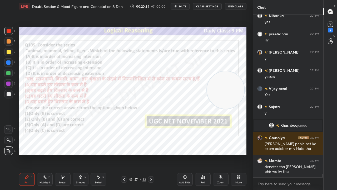
click at [135, 154] on div "27" at bounding box center [136, 179] width 5 height 3
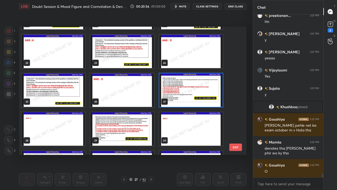
click at [182, 92] on img "grid" at bounding box center [191, 89] width 64 height 33
click at [182, 91] on img "grid" at bounding box center [191, 89] width 64 height 33
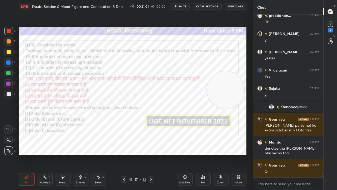
click at [203, 154] on icon at bounding box center [203, 176] width 1 height 3
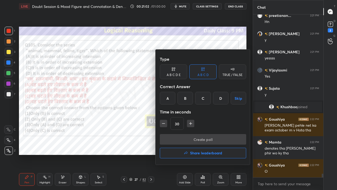
click at [205, 99] on div "C" at bounding box center [203, 98] width 16 height 13
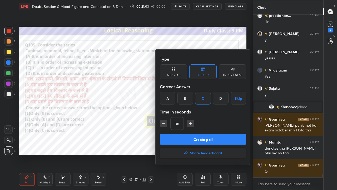
click at [189, 123] on icon "button" at bounding box center [190, 123] width 5 height 5
type input "45"
click at [193, 139] on button "Create poll" at bounding box center [203, 139] width 86 height 11
type textarea "x"
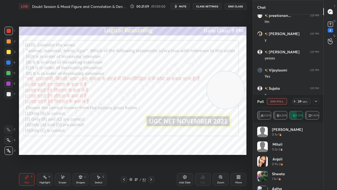
click at [317, 100] on icon at bounding box center [316, 101] width 4 height 4
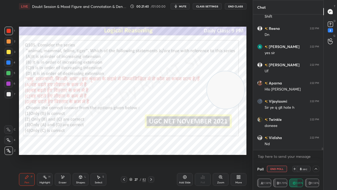
click at [227, 154] on div "Zoom" at bounding box center [221, 179] width 16 height 13
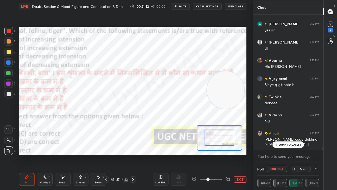
click at [193, 154] on div at bounding box center [211, 179] width 39 height 6
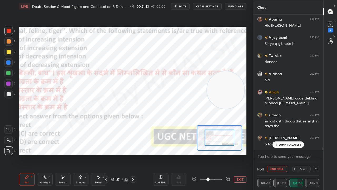
click at [194, 154] on div at bounding box center [211, 179] width 39 height 6
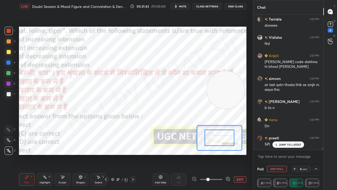
click at [242, 154] on button "EXIT" at bounding box center [240, 179] width 13 height 6
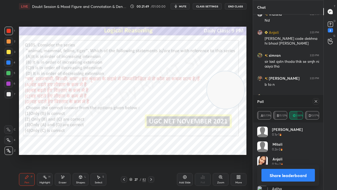
click at [316, 100] on icon at bounding box center [316, 101] width 4 height 4
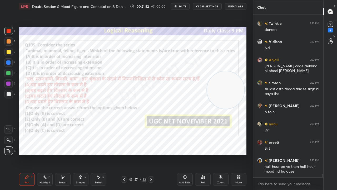
click at [8, 64] on div at bounding box center [8, 62] width 8 height 8
click at [8, 64] on div at bounding box center [8, 62] width 4 height 4
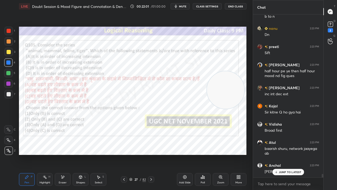
click at [136, 154] on div "27" at bounding box center [136, 179] width 5 height 3
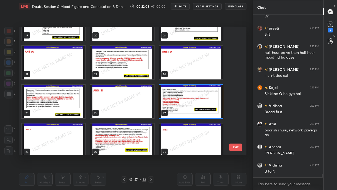
click at [181, 95] on img "grid" at bounding box center [191, 101] width 64 height 33
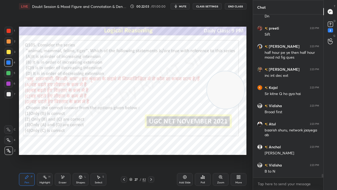
click at [181, 95] on img "grid" at bounding box center [191, 101] width 64 height 33
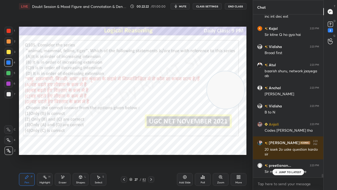
click at [135, 154] on div "27" at bounding box center [136, 179] width 5 height 3
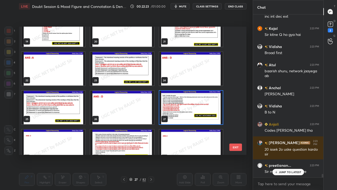
click at [192, 102] on img "grid" at bounding box center [191, 107] width 64 height 33
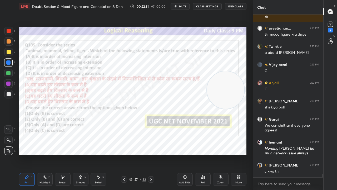
drag, startPoint x: 138, startPoint y: 178, endPoint x: 144, endPoint y: 163, distance: 15.9
click at [138, 154] on div "27" at bounding box center [136, 179] width 5 height 3
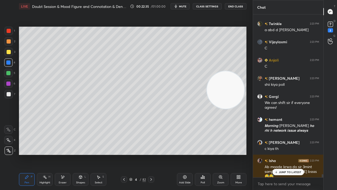
click at [188, 154] on div "Add Slide" at bounding box center [185, 179] width 16 height 13
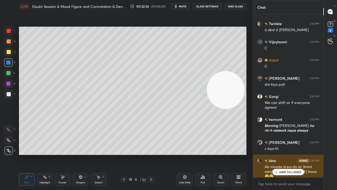
click at [289, 154] on p "JUMP TO LATEST" at bounding box center [290, 171] width 23 height 3
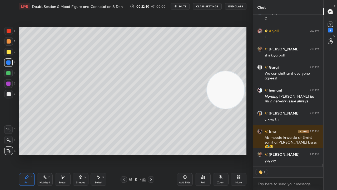
click at [9, 52] on div at bounding box center [9, 52] width 4 height 4
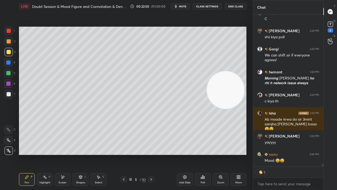
click at [9, 94] on div at bounding box center [9, 94] width 4 height 4
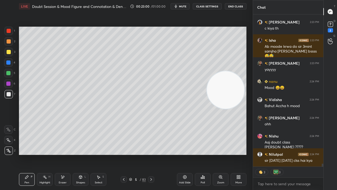
type textarea "x"
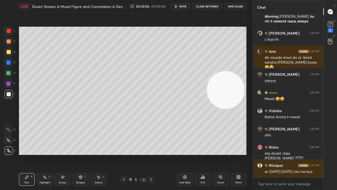
click at [8, 53] on div at bounding box center [9, 52] width 4 height 4
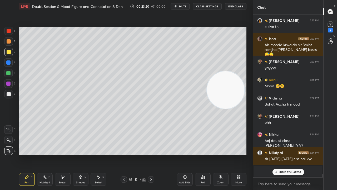
scroll to position [7751, 0]
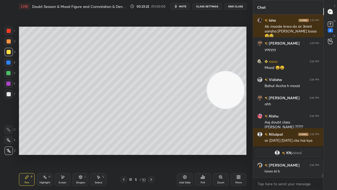
click at [9, 93] on div at bounding box center [9, 94] width 4 height 4
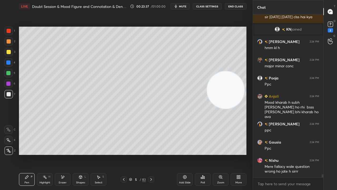
scroll to position [7892, 0]
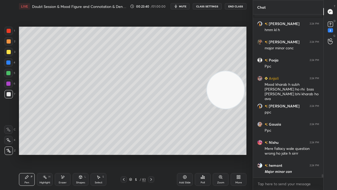
click at [8, 30] on div at bounding box center [9, 31] width 4 height 4
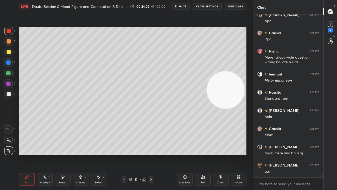
scroll to position [8001, 0]
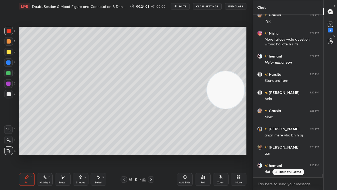
click at [9, 83] on div at bounding box center [8, 83] width 4 height 4
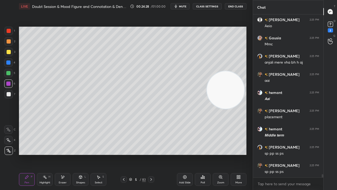
scroll to position [8092, 0]
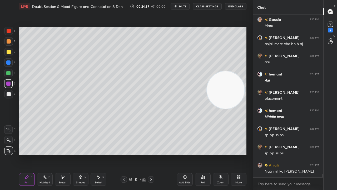
drag, startPoint x: 7, startPoint y: 53, endPoint x: 17, endPoint y: 50, distance: 10.3
click at [8, 53] on div at bounding box center [9, 52] width 4 height 4
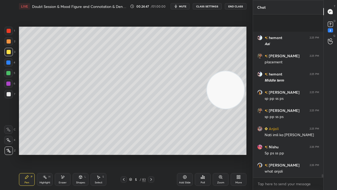
scroll to position [8165, 0]
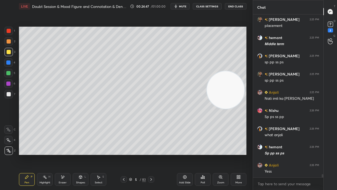
click at [74, 54] on div "Setting up your live class Poll for secs No correct answer Start poll" at bounding box center [133, 91] width 232 height 156
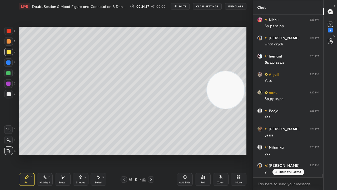
scroll to position [8292, 0]
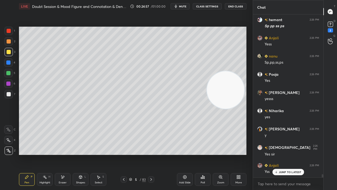
drag, startPoint x: 133, startPoint y: 180, endPoint x: 146, endPoint y: 159, distance: 24.4
click at [133, 154] on div "5" at bounding box center [135, 179] width 5 height 3
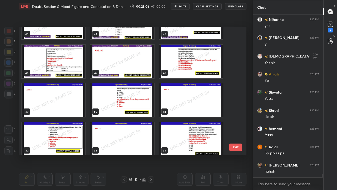
scroll to position [566, 0]
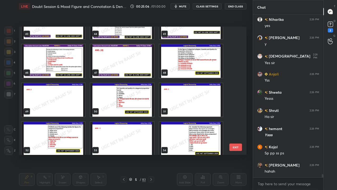
click at [186, 59] on img "grid" at bounding box center [191, 60] width 64 height 33
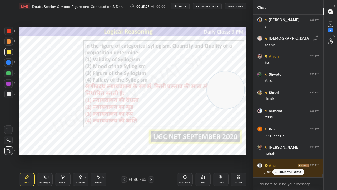
click at [186, 59] on img "grid" at bounding box center [191, 60] width 64 height 33
click at [203, 154] on div "Poll" at bounding box center [203, 179] width 16 height 13
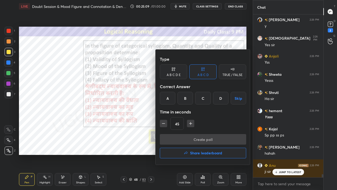
drag, startPoint x: 188, startPoint y: 100, endPoint x: 181, endPoint y: 111, distance: 13.7
click at [187, 101] on div "B" at bounding box center [186, 98] width 16 height 13
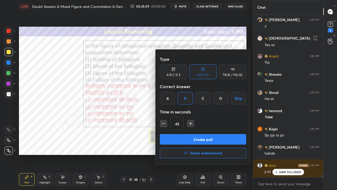
click at [164, 123] on icon "button" at bounding box center [163, 123] width 5 height 5
type input "30"
click at [169, 140] on button "Create poll" at bounding box center [203, 139] width 86 height 11
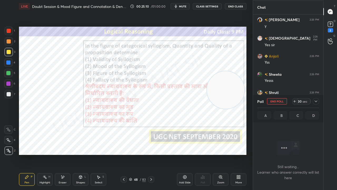
scroll to position [2, 2]
click at [182, 6] on span "mute" at bounding box center [182, 6] width 7 height 4
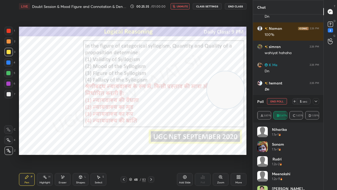
click at [318, 101] on div at bounding box center [316, 101] width 6 height 6
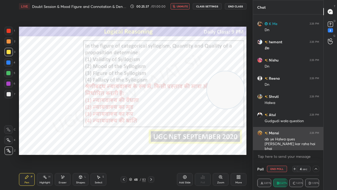
click at [286, 145] on div "ab ye Halwa ques [PERSON_NAME] kar raha hai bhai" at bounding box center [292, 143] width 55 height 15
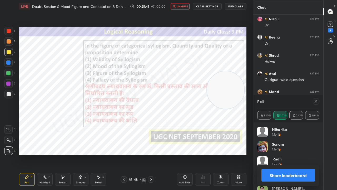
click at [185, 6] on span "unmute" at bounding box center [182, 6] width 11 height 4
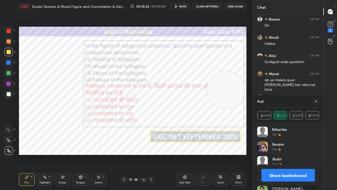
click at [314, 100] on icon at bounding box center [316, 101] width 4 height 4
type textarea "x"
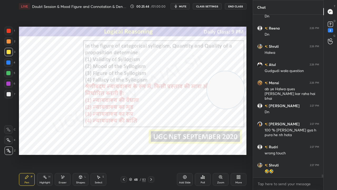
click at [10, 83] on div at bounding box center [8, 83] width 4 height 4
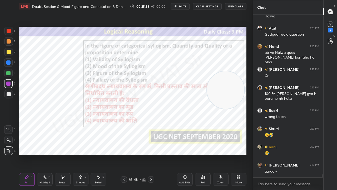
click at [138, 154] on div "48" at bounding box center [135, 179] width 5 height 3
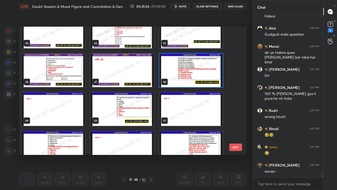
click at [124, 107] on img "grid" at bounding box center [122, 108] width 64 height 33
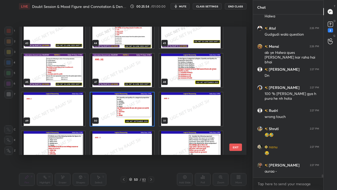
drag, startPoint x: 124, startPoint y: 107, endPoint x: 133, endPoint y: 112, distance: 10.5
click at [124, 107] on img "grid" at bounding box center [122, 108] width 64 height 33
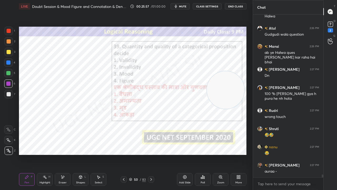
click at [204, 154] on icon at bounding box center [204, 177] width 1 height 2
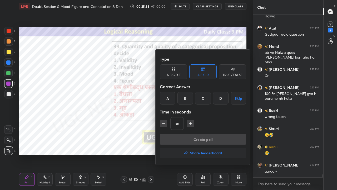
drag, startPoint x: 202, startPoint y: 98, endPoint x: 178, endPoint y: 121, distance: 33.2
click at [201, 99] on div "C" at bounding box center [203, 98] width 16 height 13
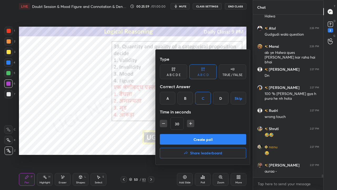
click at [165, 126] on icon "button" at bounding box center [163, 123] width 5 height 5
type input "15"
click at [172, 138] on button "Create poll" at bounding box center [203, 139] width 86 height 11
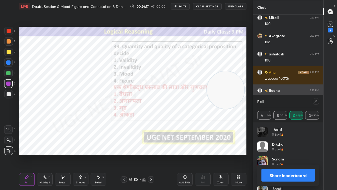
drag, startPoint x: 317, startPoint y: 100, endPoint x: 310, endPoint y: 101, distance: 7.4
click at [317, 100] on icon at bounding box center [316, 101] width 4 height 4
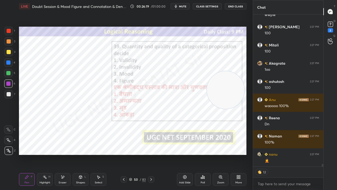
drag, startPoint x: 138, startPoint y: 178, endPoint x: 138, endPoint y: 170, distance: 7.9
click at [138, 154] on div "50 / 83" at bounding box center [137, 179] width 17 height 5
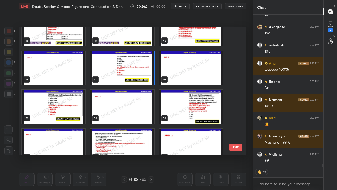
click at [69, 113] on img "grid" at bounding box center [54, 106] width 64 height 33
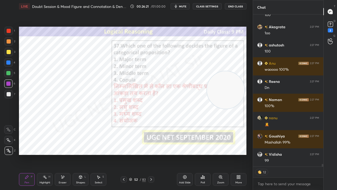
click at [69, 113] on img "grid" at bounding box center [54, 106] width 64 height 33
click at [205, 154] on div "Poll" at bounding box center [203, 179] width 16 height 13
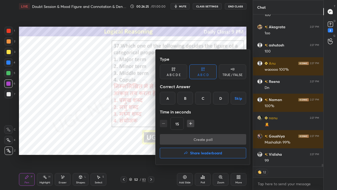
click at [205, 97] on div "C" at bounding box center [203, 98] width 16 height 13
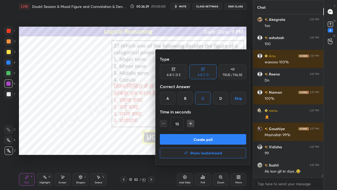
click at [193, 139] on button "Create poll" at bounding box center [203, 139] width 86 height 11
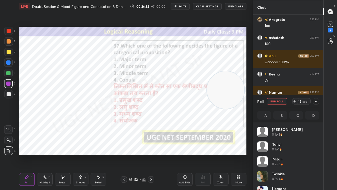
click at [316, 101] on icon at bounding box center [316, 101] width 4 height 4
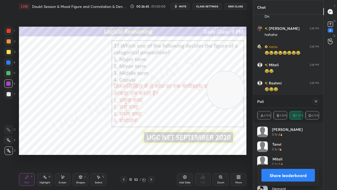
drag, startPoint x: 315, startPoint y: 103, endPoint x: 311, endPoint y: 104, distance: 4.8
click at [315, 103] on icon at bounding box center [316, 101] width 4 height 4
type textarea "x"
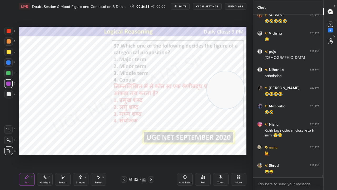
drag, startPoint x: 135, startPoint y: 179, endPoint x: 137, endPoint y: 169, distance: 10.5
click at [135, 154] on div "52" at bounding box center [135, 179] width 5 height 3
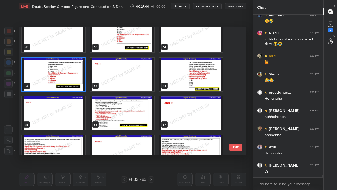
click at [191, 74] on img "grid" at bounding box center [191, 73] width 64 height 33
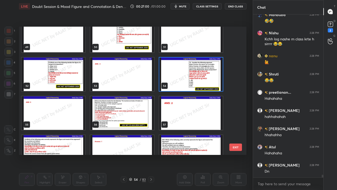
click at [191, 74] on img "grid" at bounding box center [191, 73] width 64 height 33
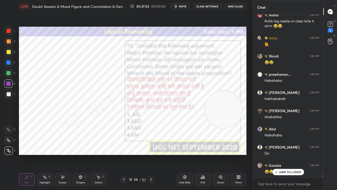
drag, startPoint x: 224, startPoint y: 86, endPoint x: 222, endPoint y: 105, distance: 18.3
click at [222, 106] on video at bounding box center [223, 109] width 37 height 37
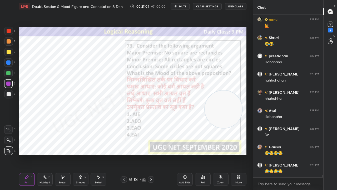
click at [134, 154] on div "54" at bounding box center [135, 179] width 5 height 3
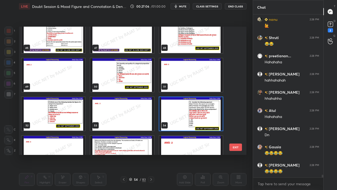
click at [197, 110] on img "grid" at bounding box center [191, 113] width 64 height 33
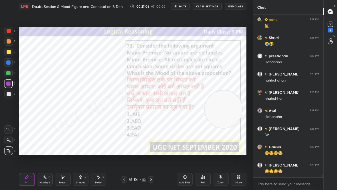
click at [198, 110] on img "grid" at bounding box center [191, 113] width 64 height 33
click at [204, 154] on div "Poll" at bounding box center [203, 179] width 16 height 13
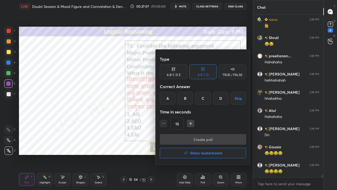
click at [204, 99] on div "C" at bounding box center [203, 98] width 16 height 13
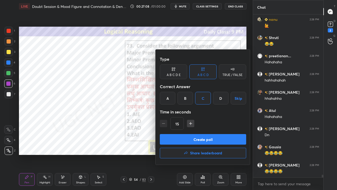
click at [191, 124] on icon "button" at bounding box center [190, 123] width 5 height 5
type input "45"
click at [189, 138] on button "Create poll" at bounding box center [203, 139] width 86 height 11
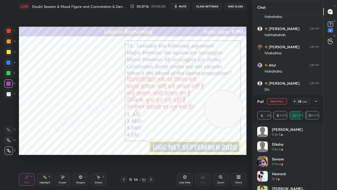
click at [95, 23] on div "Setting up your live class Poll for secs No correct answer Start poll" at bounding box center [133, 91] width 232 height 156
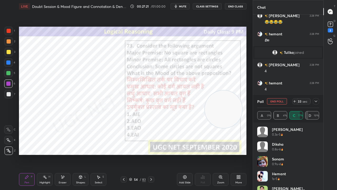
drag, startPoint x: 316, startPoint y: 101, endPoint x: 297, endPoint y: 102, distance: 19.0
click at [316, 101] on icon at bounding box center [316, 101] width 4 height 4
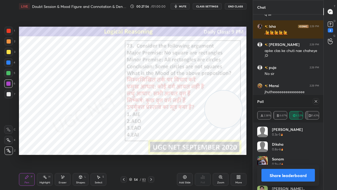
drag, startPoint x: 318, startPoint y: 101, endPoint x: 296, endPoint y: 106, distance: 22.1
click at [318, 102] on icon at bounding box center [316, 101] width 4 height 4
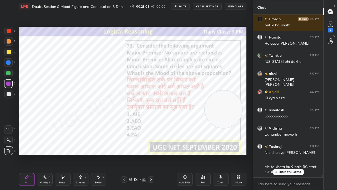
click at [10, 62] on div at bounding box center [8, 62] width 4 height 4
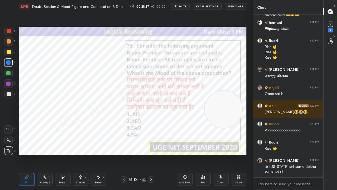
click at [62, 154] on icon at bounding box center [63, 177] width 4 height 4
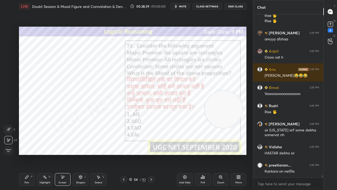
click at [30, 154] on div "Pen P" at bounding box center [27, 179] width 16 height 13
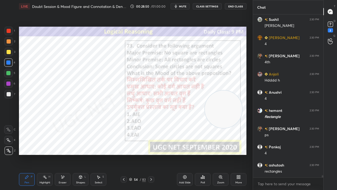
drag, startPoint x: 140, startPoint y: 181, endPoint x: 139, endPoint y: 161, distance: 19.8
click at [140, 154] on div "54 / 83" at bounding box center [137, 179] width 17 height 5
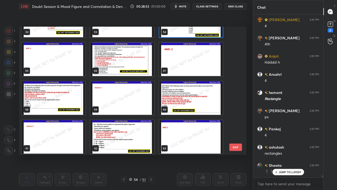
click at [57, 106] on img "grid" at bounding box center [54, 97] width 64 height 33
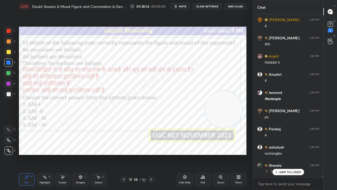
click at [204, 154] on icon at bounding box center [204, 177] width 1 height 2
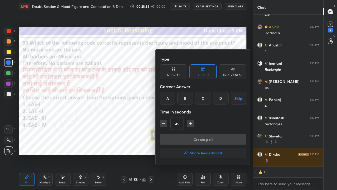
click at [170, 99] on div "A" at bounding box center [168, 98] width 16 height 13
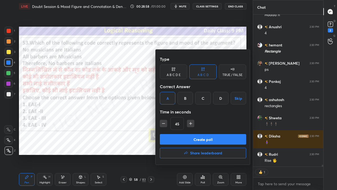
click at [191, 140] on button "Create poll" at bounding box center [203, 139] width 86 height 11
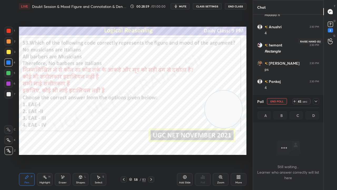
click at [333, 39] on div at bounding box center [330, 40] width 11 height 9
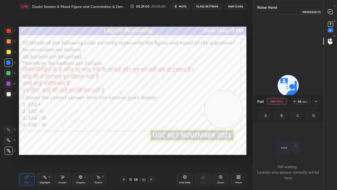
click at [333, 14] on icon at bounding box center [331, 12] width 6 height 6
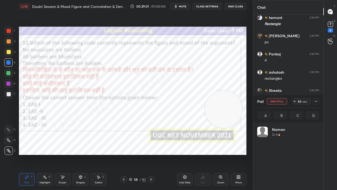
click at [318, 100] on icon at bounding box center [316, 101] width 4 height 4
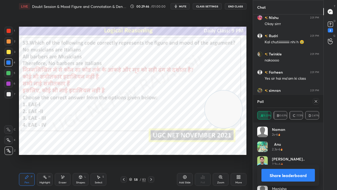
drag, startPoint x: 316, startPoint y: 101, endPoint x: 247, endPoint y: 112, distance: 70.7
click at [316, 101] on icon at bounding box center [316, 101] width 3 height 3
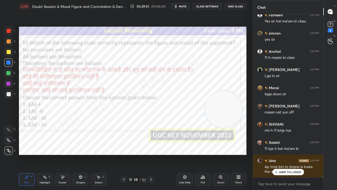
click at [8, 82] on div at bounding box center [8, 83] width 4 height 4
drag, startPoint x: 7, startPoint y: 83, endPoint x: 15, endPoint y: 78, distance: 9.3
click at [7, 83] on div at bounding box center [8, 83] width 4 height 4
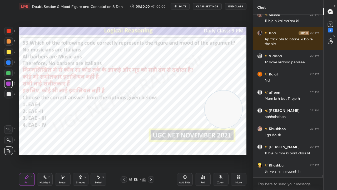
click at [65, 154] on div "Eraser" at bounding box center [63, 182] width 8 height 3
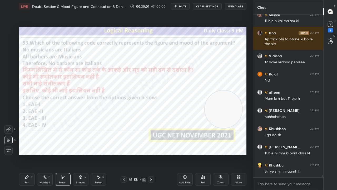
click at [9, 151] on span "Erase all" at bounding box center [8, 151] width 8 height 4
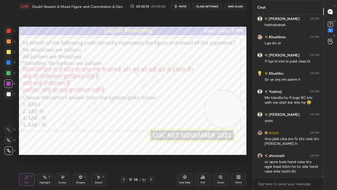
drag, startPoint x: 9, startPoint y: 31, endPoint x: 14, endPoint y: 33, distance: 5.9
click at [9, 31] on div at bounding box center [9, 31] width 4 height 4
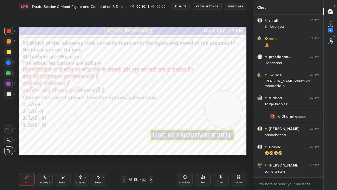
click at [66, 154] on div "Eraser" at bounding box center [63, 179] width 16 height 13
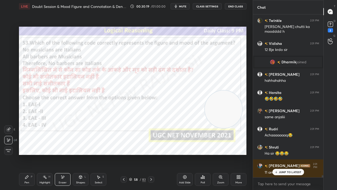
click at [11, 150] on span "Erase all" at bounding box center [8, 151] width 8 height 4
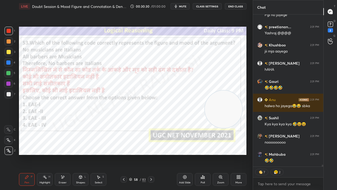
click at [9, 85] on div at bounding box center [8, 83] width 4 height 4
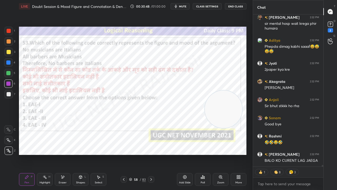
click at [7, 62] on div at bounding box center [8, 62] width 4 height 4
click at [8, 62] on div at bounding box center [8, 62] width 4 height 4
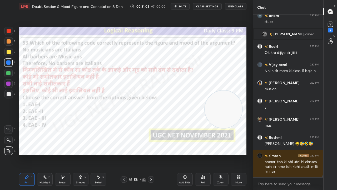
click at [136, 154] on div "58" at bounding box center [135, 179] width 5 height 3
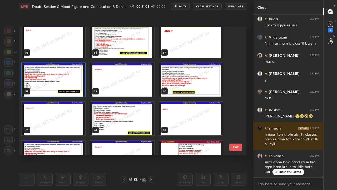
click at [180, 84] on img "grid" at bounding box center [191, 79] width 64 height 33
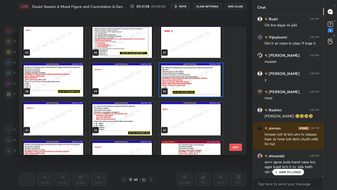
click at [179, 84] on img "grid" at bounding box center [191, 79] width 64 height 33
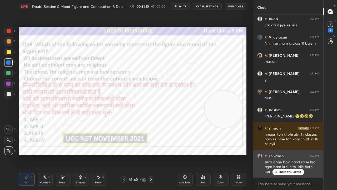
click at [286, 154] on div "JUMP TO LATEST" at bounding box center [288, 172] width 32 height 6
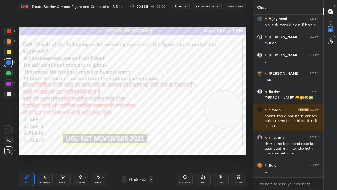
drag, startPoint x: 132, startPoint y: 181, endPoint x: 134, endPoint y: 178, distance: 3.6
click at [131, 154] on div "60 / 83" at bounding box center [137, 179] width 17 height 5
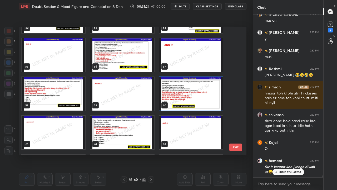
click at [188, 90] on img "grid" at bounding box center [191, 93] width 64 height 33
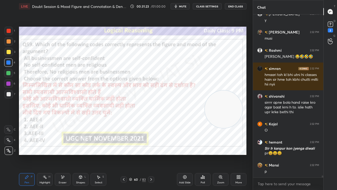
click at [138, 154] on div "60" at bounding box center [135, 179] width 5 height 3
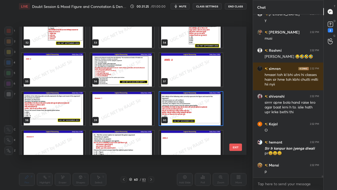
click at [181, 107] on img "grid" at bounding box center [191, 108] width 64 height 33
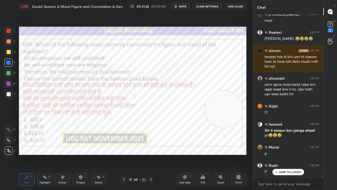
click at [181, 107] on img "grid" at bounding box center [191, 108] width 64 height 33
click at [206, 154] on div "Poll" at bounding box center [203, 179] width 16 height 13
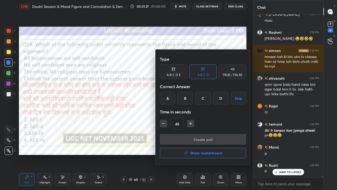
drag, startPoint x: 218, startPoint y: 94, endPoint x: 211, endPoint y: 117, distance: 24.1
click at [218, 95] on div "D" at bounding box center [221, 98] width 16 height 13
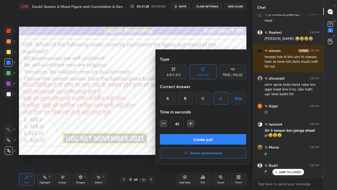
click at [202, 139] on button "Create poll" at bounding box center [203, 139] width 86 height 11
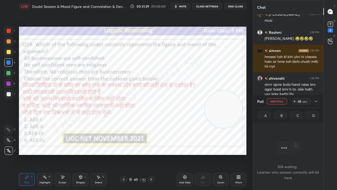
click at [316, 101] on icon at bounding box center [316, 101] width 4 height 4
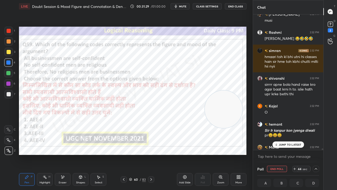
click at [291, 145] on p "JUMP TO LATEST" at bounding box center [290, 144] width 23 height 3
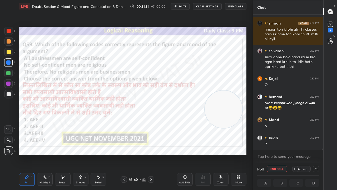
click at [331, 40] on icon at bounding box center [330, 41] width 5 height 6
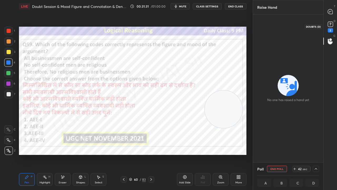
click at [329, 26] on rect at bounding box center [330, 24] width 5 height 5
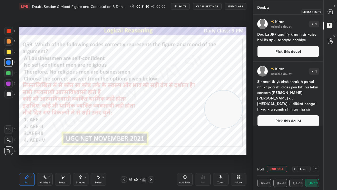
click at [334, 12] on div at bounding box center [330, 11] width 11 height 9
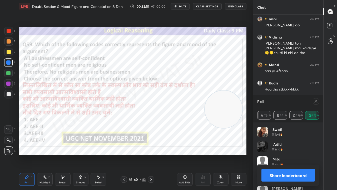
click at [317, 100] on icon at bounding box center [316, 101] width 3 height 3
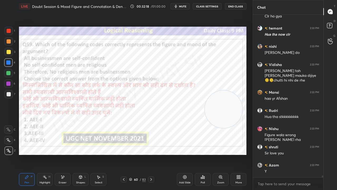
click at [9, 30] on div at bounding box center [9, 31] width 4 height 4
click at [9, 31] on div at bounding box center [9, 31] width 4 height 4
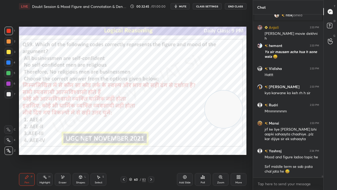
drag, startPoint x: 139, startPoint y: 179, endPoint x: 145, endPoint y: 162, distance: 18.3
click at [139, 154] on div "60 / 83" at bounding box center [137, 179] width 17 height 5
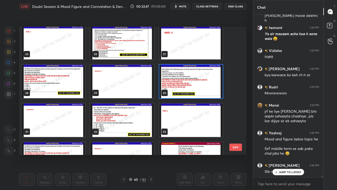
click at [135, 124] on img "grid" at bounding box center [122, 119] width 64 height 33
click at [136, 125] on img "grid" at bounding box center [122, 119] width 64 height 33
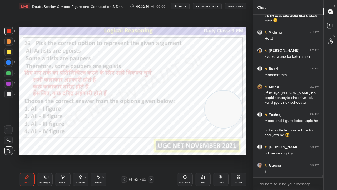
click at [136, 154] on div "62" at bounding box center [135, 179] width 5 height 3
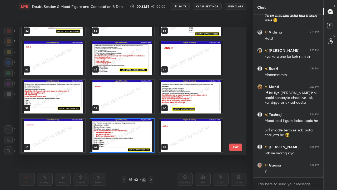
click at [126, 135] on img "grid" at bounding box center [122, 135] width 64 height 33
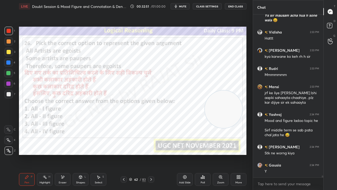
click at [126, 135] on img "grid" at bounding box center [122, 135] width 64 height 33
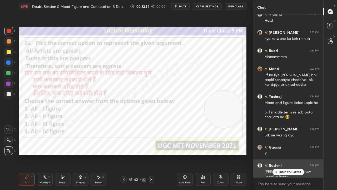
drag, startPoint x: 297, startPoint y: 173, endPoint x: 286, endPoint y: 161, distance: 15.7
click at [295, 154] on p "JUMP TO LATEST" at bounding box center [290, 171] width 23 height 3
drag, startPoint x: 286, startPoint y: 172, endPoint x: 260, endPoint y: 172, distance: 25.8
click at [285, 154] on p "JUMP TO LATEST" at bounding box center [290, 171] width 23 height 3
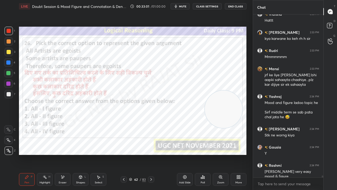
click at [142, 154] on div "62 / 83" at bounding box center [137, 179] width 17 height 5
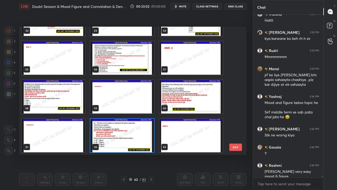
click at [130, 130] on img "grid" at bounding box center [122, 135] width 64 height 33
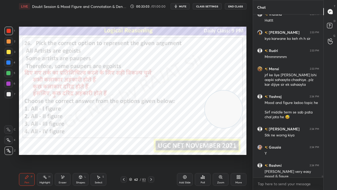
click at [201, 154] on icon at bounding box center [201, 177] width 1 height 1
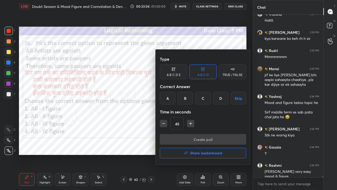
click at [203, 96] on div "C" at bounding box center [203, 98] width 16 height 13
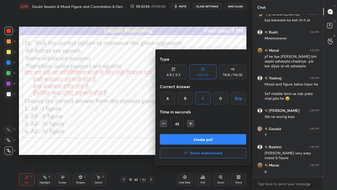
click at [188, 136] on button "Create poll" at bounding box center [203, 139] width 86 height 11
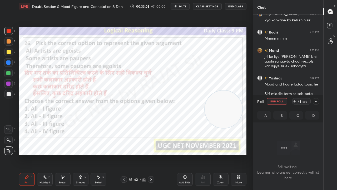
click at [318, 101] on icon at bounding box center [316, 101] width 4 height 4
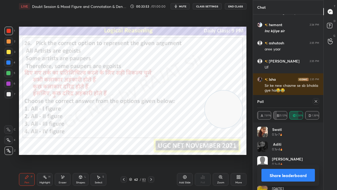
click at [316, 103] on icon at bounding box center [316, 101] width 4 height 4
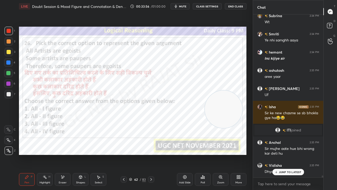
click at [8, 64] on div at bounding box center [8, 62] width 4 height 4
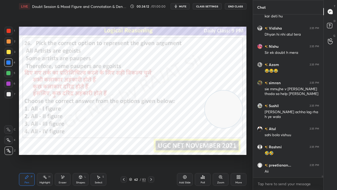
click at [8, 30] on div at bounding box center [9, 31] width 4 height 4
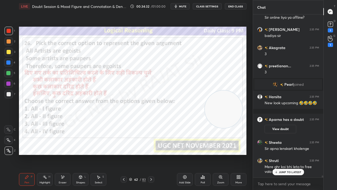
click at [135, 154] on div "62" at bounding box center [135, 179] width 5 height 3
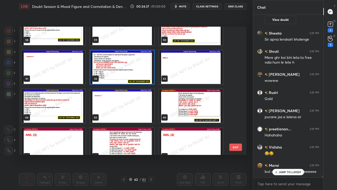
click at [197, 104] on img "grid" at bounding box center [191, 105] width 64 height 33
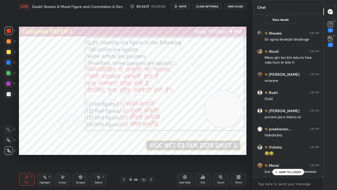
click at [197, 104] on img "grid" at bounding box center [191, 105] width 64 height 33
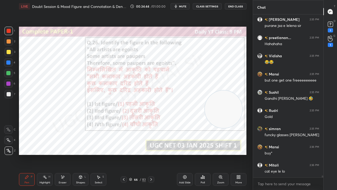
click at [140, 154] on div "/" at bounding box center [141, 179] width 2 height 3
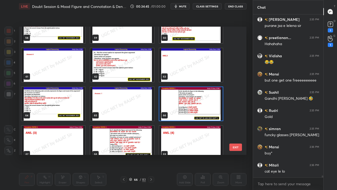
click at [188, 101] on img "grid" at bounding box center [191, 103] width 64 height 33
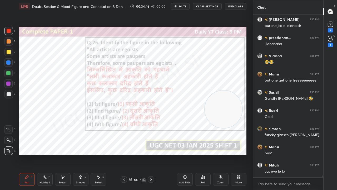
click at [202, 154] on div "Poll" at bounding box center [203, 179] width 16 height 13
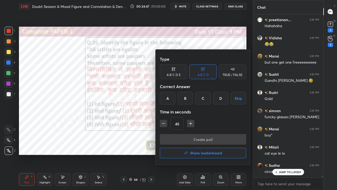
click at [202, 99] on div "C" at bounding box center [203, 98] width 16 height 13
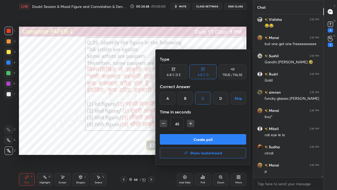
click at [194, 137] on button "Create poll" at bounding box center [203, 139] width 86 height 11
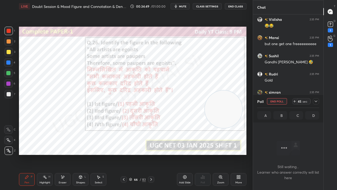
click at [316, 100] on icon at bounding box center [316, 101] width 4 height 4
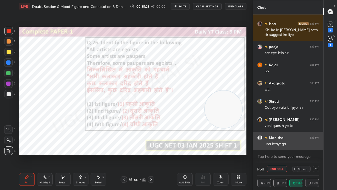
click at [291, 143] on div "una btayega" at bounding box center [292, 143] width 55 height 5
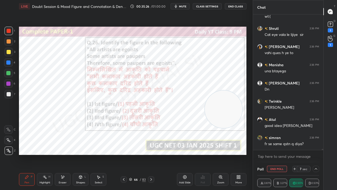
click at [9, 61] on div at bounding box center [8, 62] width 4 height 4
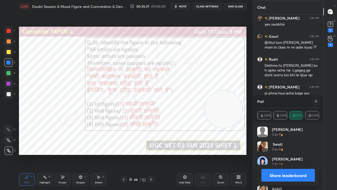
click at [315, 100] on icon at bounding box center [316, 101] width 4 height 4
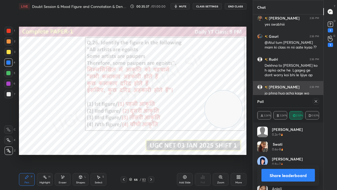
click at [314, 100] on div "jo phna hua acha kage wo lelena sir" at bounding box center [292, 96] width 55 height 10
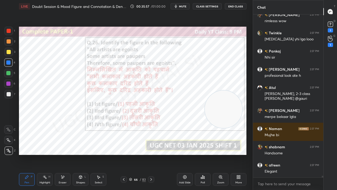
click at [10, 31] on div at bounding box center [9, 31] width 4 height 4
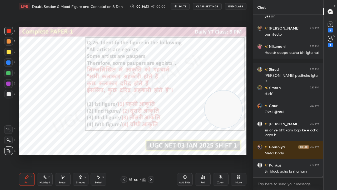
click at [136, 154] on div "66" at bounding box center [135, 179] width 5 height 3
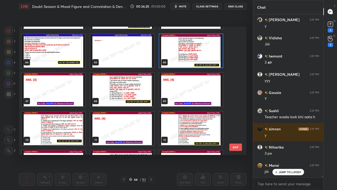
click at [66, 121] on img "grid" at bounding box center [54, 127] width 64 height 33
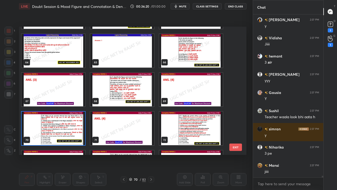
click at [66, 121] on img "grid" at bounding box center [54, 127] width 64 height 33
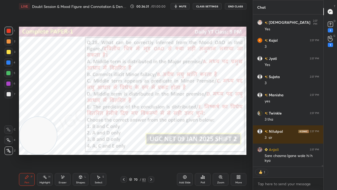
drag, startPoint x: 207, startPoint y: 118, endPoint x: 33, endPoint y: 144, distance: 175.6
click at [33, 145] on video at bounding box center [37, 135] width 37 height 37
type textarea "x"
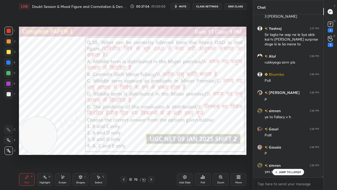
click at [136, 154] on div "70" at bounding box center [135, 179] width 5 height 3
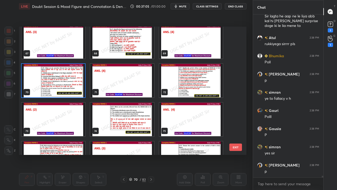
click at [65, 82] on img "grid" at bounding box center [54, 80] width 64 height 33
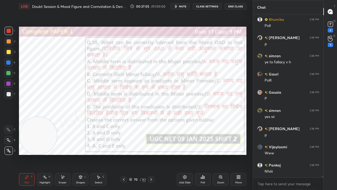
click at [65, 82] on img "grid" at bounding box center [54, 80] width 64 height 33
click at [204, 154] on icon at bounding box center [204, 177] width 1 height 2
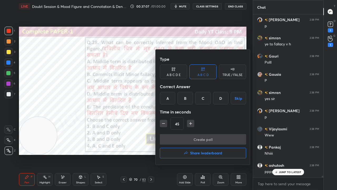
click at [220, 98] on div "D" at bounding box center [221, 98] width 16 height 13
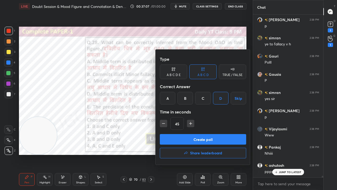
click at [193, 123] on button "button" at bounding box center [190, 123] width 7 height 7
click at [193, 124] on icon "button" at bounding box center [190, 123] width 5 height 5
type input "75"
click at [191, 139] on button "Create poll" at bounding box center [203, 139] width 86 height 11
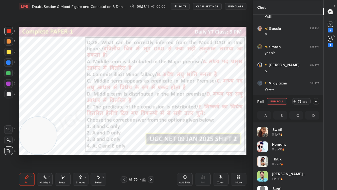
click at [187, 4] on button "mute" at bounding box center [180, 6] width 19 height 6
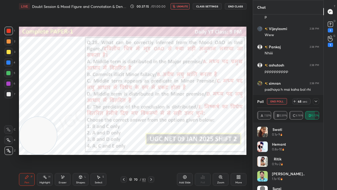
drag, startPoint x: 319, startPoint y: 101, endPoint x: 315, endPoint y: 101, distance: 4.0
click at [319, 101] on div at bounding box center [316, 101] width 6 height 6
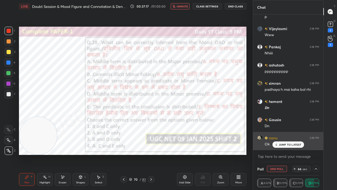
click at [277, 144] on icon at bounding box center [276, 144] width 3 height 3
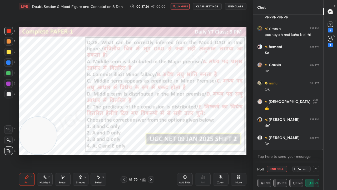
click at [10, 82] on div at bounding box center [8, 83] width 4 height 4
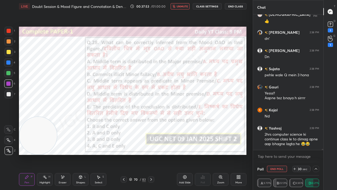
click at [181, 6] on span "unmute" at bounding box center [182, 6] width 11 height 4
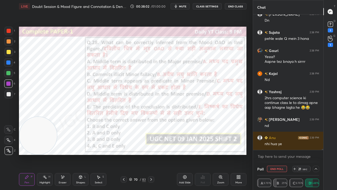
click at [9, 62] on div at bounding box center [8, 62] width 4 height 4
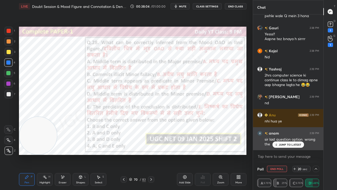
drag, startPoint x: 281, startPoint y: 143, endPoint x: 277, endPoint y: 143, distance: 4.3
click at [281, 143] on p "JUMP TO LATEST" at bounding box center [290, 144] width 23 height 3
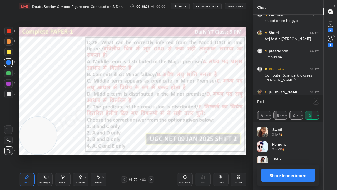
scroll to position [62, 60]
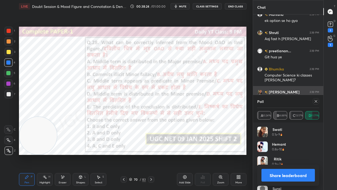
drag, startPoint x: 316, startPoint y: 100, endPoint x: 312, endPoint y: 101, distance: 4.2
click at [315, 100] on icon at bounding box center [316, 101] width 4 height 4
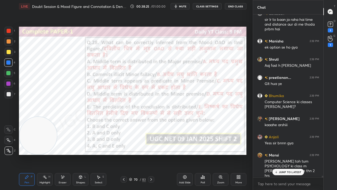
scroll to position [161, 69]
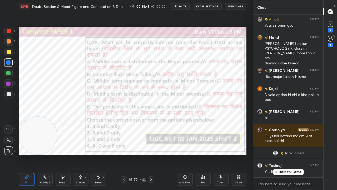
click at [9, 73] on div at bounding box center [8, 73] width 4 height 4
click at [9, 83] on div at bounding box center [8, 83] width 4 height 4
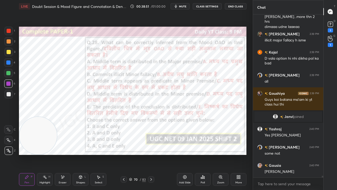
click at [9, 61] on div at bounding box center [8, 62] width 4 height 4
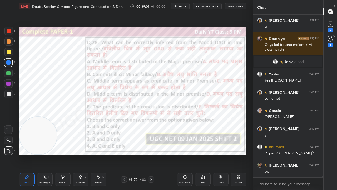
drag, startPoint x: 61, startPoint y: 178, endPoint x: 64, endPoint y: 157, distance: 21.3
click at [61, 154] on icon at bounding box center [63, 177] width 4 height 4
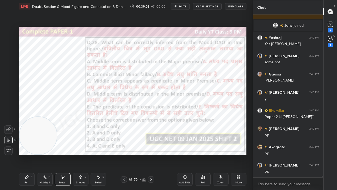
drag, startPoint x: 27, startPoint y: 179, endPoint x: 31, endPoint y: 170, distance: 9.8
click at [28, 154] on div "Pen P" at bounding box center [27, 179] width 16 height 13
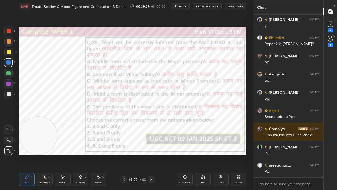
click at [10, 30] on div at bounding box center [9, 31] width 4 height 4
click at [10, 82] on div at bounding box center [8, 83] width 4 height 4
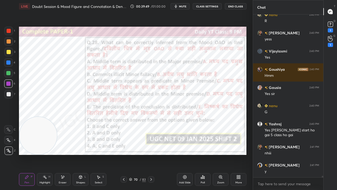
scroll to position [17400, 0]
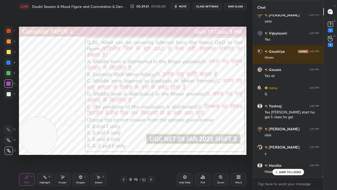
click at [9, 64] on div at bounding box center [8, 62] width 4 height 4
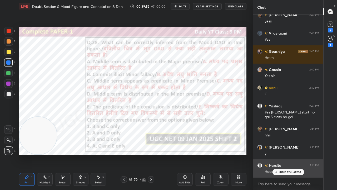
click at [282, 154] on p "JUMP TO LATEST" at bounding box center [290, 171] width 23 height 3
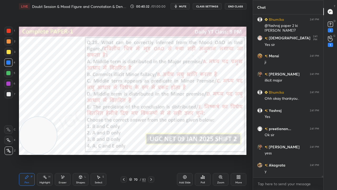
scroll to position [17582, 0]
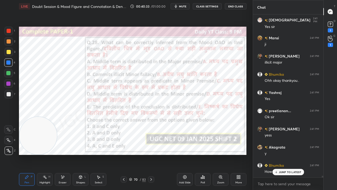
click at [9, 82] on div at bounding box center [8, 83] width 4 height 4
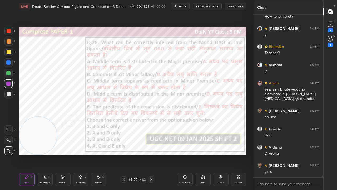
scroll to position [17756, 0]
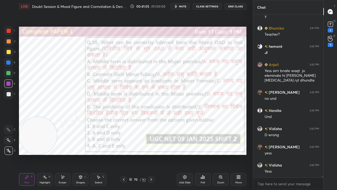
drag, startPoint x: 135, startPoint y: 180, endPoint x: 137, endPoint y: 171, distance: 9.5
click at [135, 154] on div "70" at bounding box center [135, 179] width 5 height 3
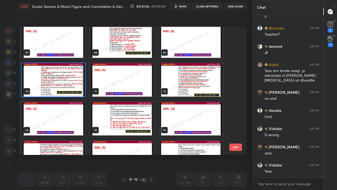
scroll to position [858, 0]
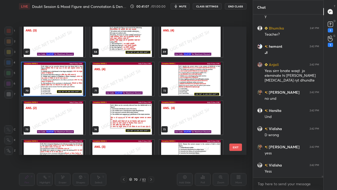
click at [182, 77] on img "grid" at bounding box center [191, 78] width 64 height 33
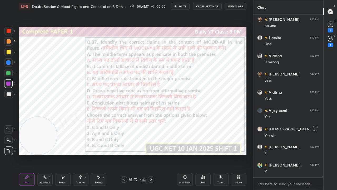
scroll to position [17828, 0]
click at [186, 6] on span "mute" at bounding box center [182, 6] width 7 height 4
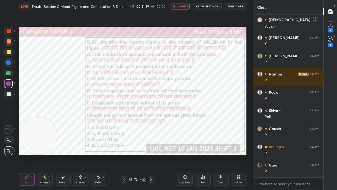
scroll to position [17955, 0]
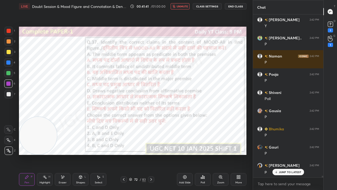
click at [136, 154] on div "72" at bounding box center [135, 179] width 5 height 3
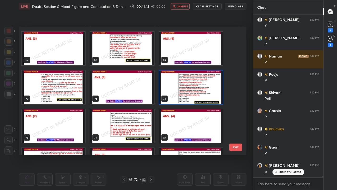
scroll to position [850, 0]
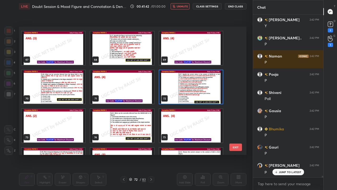
click at [187, 87] on img "grid" at bounding box center [191, 86] width 64 height 33
click at [188, 87] on img "grid" at bounding box center [191, 86] width 64 height 33
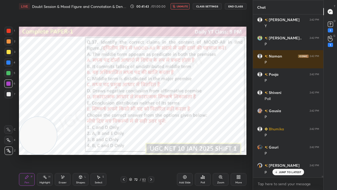
click at [205, 154] on div "Poll" at bounding box center [203, 182] width 4 height 3
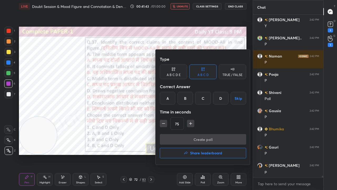
scroll to position [17974, 0]
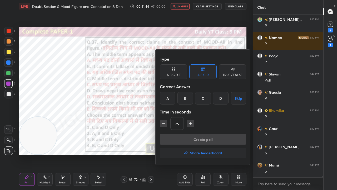
drag, startPoint x: 187, startPoint y: 98, endPoint x: 188, endPoint y: 110, distance: 11.9
click at [187, 98] on div "B" at bounding box center [186, 98] width 16 height 13
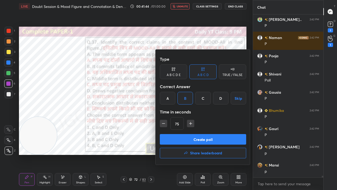
click at [189, 136] on button "Create poll" at bounding box center [203, 139] width 86 height 11
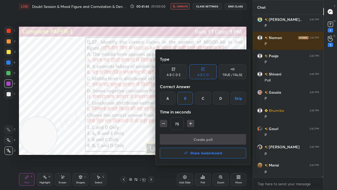
scroll to position [152, 69]
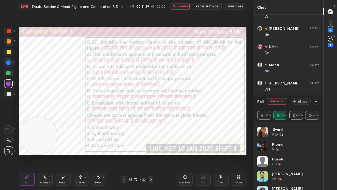
click at [317, 100] on icon at bounding box center [316, 101] width 4 height 4
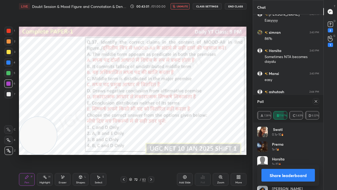
scroll to position [18598, 0]
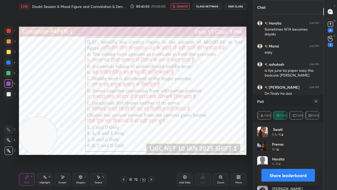
click at [187, 7] on span "unmute" at bounding box center [182, 6] width 11 height 4
drag, startPoint x: 317, startPoint y: 101, endPoint x: 306, endPoint y: 104, distance: 11.8
click at [317, 102] on icon at bounding box center [316, 101] width 4 height 4
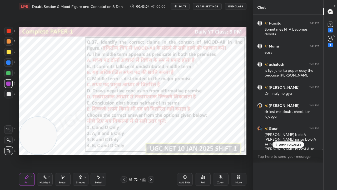
scroll to position [155, 69]
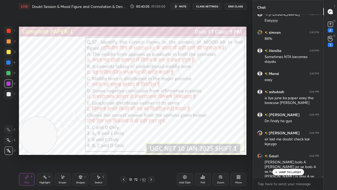
click at [281, 154] on p "JUMP TO LATEST" at bounding box center [290, 171] width 23 height 3
drag, startPoint x: 8, startPoint y: 63, endPoint x: 10, endPoint y: 46, distance: 16.4
click at [8, 62] on div at bounding box center [8, 62] width 4 height 4
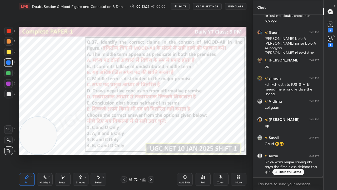
click at [8, 81] on div at bounding box center [8, 83] width 8 height 8
drag, startPoint x: 8, startPoint y: 81, endPoint x: 11, endPoint y: 79, distance: 3.7
click at [8, 81] on div at bounding box center [8, 83] width 8 height 8
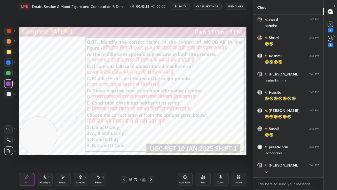
click at [8, 62] on div at bounding box center [8, 62] width 4 height 4
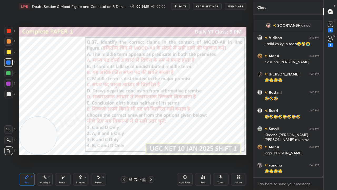
scroll to position [19580, 0]
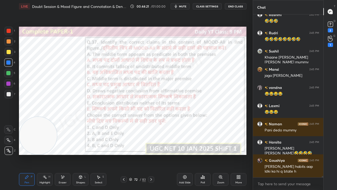
click at [9, 82] on div at bounding box center [8, 83] width 4 height 4
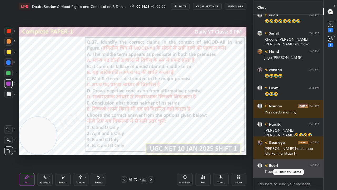
click at [290, 154] on div "JUMP TO LATEST" at bounding box center [288, 172] width 32 height 6
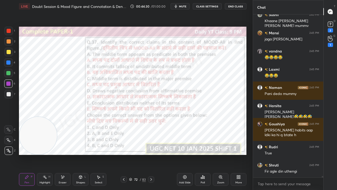
scroll to position [19693, 0]
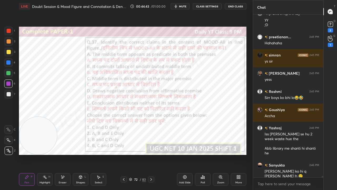
click at [6, 61] on div at bounding box center [8, 62] width 4 height 4
click at [136, 154] on div "72" at bounding box center [135, 179] width 5 height 3
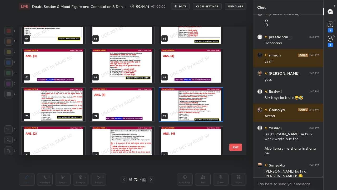
click at [177, 108] on img "grid" at bounding box center [191, 104] width 64 height 33
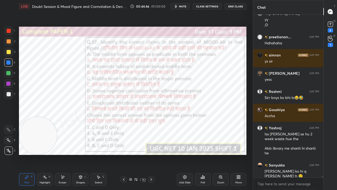
click at [177, 107] on img "grid" at bounding box center [191, 104] width 64 height 33
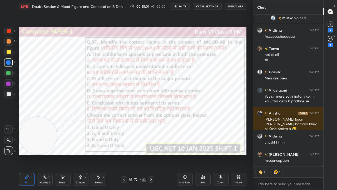
type textarea "x"
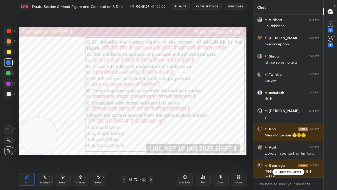
click at [135, 154] on div "72" at bounding box center [135, 179] width 5 height 3
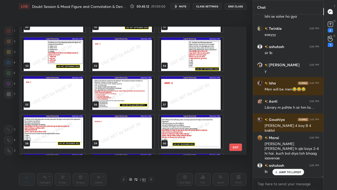
click at [127, 93] on img "grid" at bounding box center [122, 92] width 64 height 33
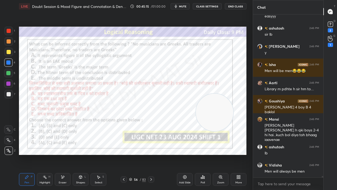
drag, startPoint x: 66, startPoint y: 126, endPoint x: 217, endPoint y: 105, distance: 152.2
click at [217, 105] on video at bounding box center [214, 112] width 37 height 37
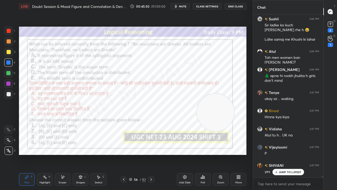
click at [138, 154] on div "56" at bounding box center [135, 179] width 5 height 3
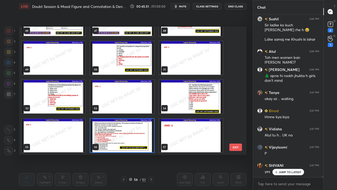
click at [130, 135] on img "grid" at bounding box center [122, 135] width 64 height 33
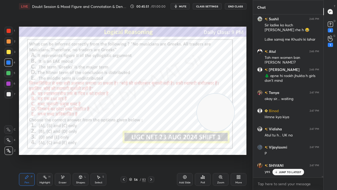
click at [130, 135] on img "grid" at bounding box center [122, 135] width 64 height 33
click at [201, 154] on div "Poll" at bounding box center [203, 179] width 16 height 13
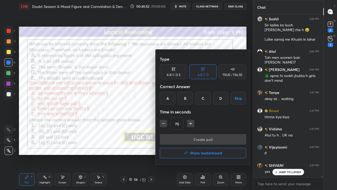
drag, startPoint x: 189, startPoint y: 95, endPoint x: 189, endPoint y: 109, distance: 14.0
click at [188, 96] on div "B" at bounding box center [186, 98] width 16 height 13
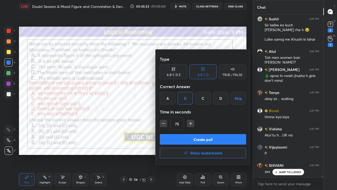
click at [167, 124] on button "button" at bounding box center [163, 123] width 7 height 7
type input "60"
click at [170, 133] on div "Type A B C D E A B C D TRUE / FALSE Correct Answer A B C D Skip Time in seconds…" at bounding box center [203, 107] width 95 height 115
click at [175, 136] on button "Create poll" at bounding box center [203, 139] width 86 height 11
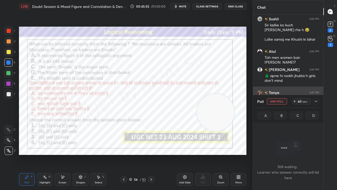
drag, startPoint x: 318, startPoint y: 100, endPoint x: 315, endPoint y: 101, distance: 3.2
click at [318, 100] on div at bounding box center [316, 101] width 6 height 6
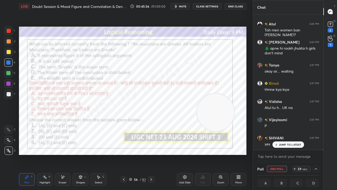
click at [277, 142] on div "JUMP TO LATEST" at bounding box center [288, 144] width 32 height 6
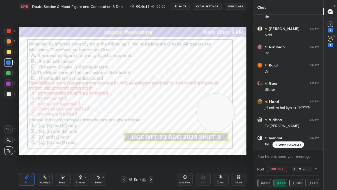
click at [10, 30] on div at bounding box center [9, 31] width 4 height 4
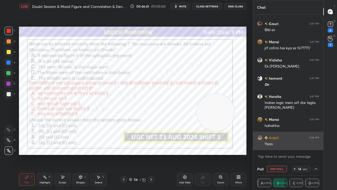
click at [281, 143] on div "Yssss" at bounding box center [292, 143] width 55 height 5
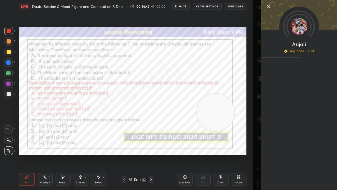
click at [224, 123] on video at bounding box center [215, 112] width 37 height 37
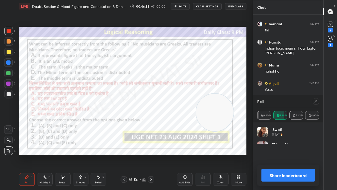
click at [287, 144] on div "swati 0.1s • 11 [PERSON_NAME] 0.1s • 1 Anjali 0.9s • 4 [PERSON_NAME] 1s • 4 Shr…" at bounding box center [288, 155] width 70 height 67
click at [315, 102] on icon at bounding box center [316, 101] width 3 height 3
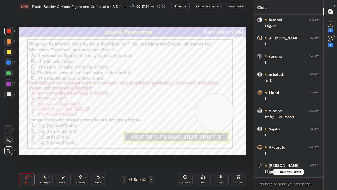
click at [7, 62] on div at bounding box center [8, 62] width 4 height 4
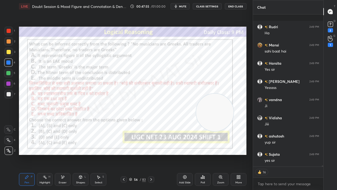
scroll to position [21985, 0]
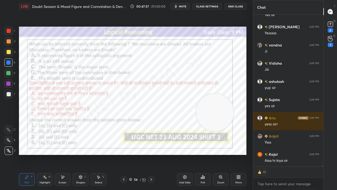
click at [9, 31] on div at bounding box center [9, 31] width 4 height 4
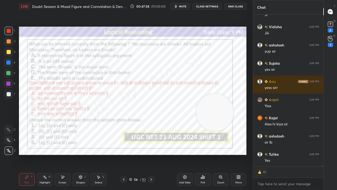
click at [8, 81] on div at bounding box center [8, 83] width 8 height 8
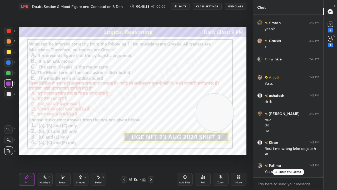
scroll to position [22248, 0]
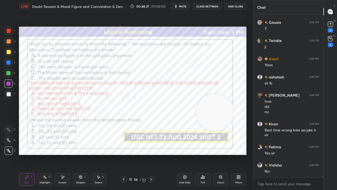
click at [138, 154] on div "56" at bounding box center [135, 179] width 5 height 3
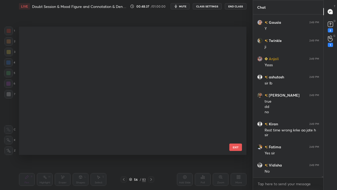
scroll to position [126, 225]
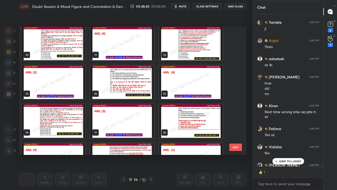
click at [192, 49] on img "grid" at bounding box center [191, 43] width 64 height 33
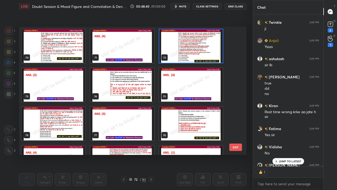
click at [192, 49] on div "70 71 72 73 74 75 76 77 78 79 80 81 82 83" at bounding box center [128, 91] width 218 height 128
click at [191, 51] on img "grid" at bounding box center [191, 45] width 64 height 33
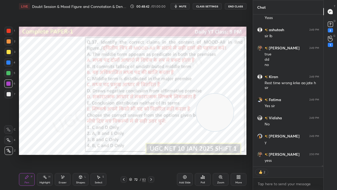
click at [149, 154] on icon at bounding box center [151, 179] width 4 height 4
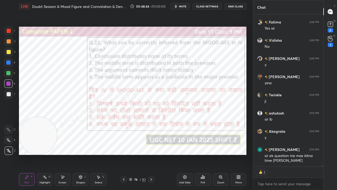
drag, startPoint x: 211, startPoint y: 106, endPoint x: 24, endPoint y: 137, distance: 189.4
click at [22, 139] on video at bounding box center [37, 135] width 37 height 37
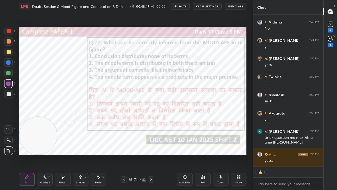
click at [9, 62] on div at bounding box center [8, 62] width 4 height 4
type textarea "x"
click at [9, 81] on div at bounding box center [8, 83] width 8 height 8
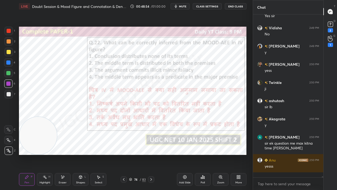
scroll to position [2, 2]
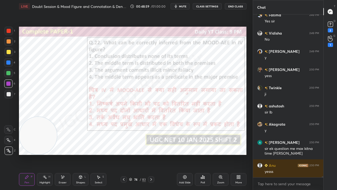
click at [62, 154] on div "Eraser" at bounding box center [63, 179] width 16 height 13
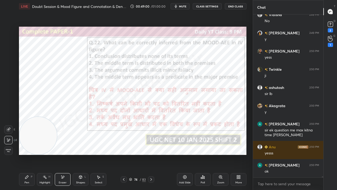
click at [7, 152] on div "Erase all" at bounding box center [8, 150] width 8 height 8
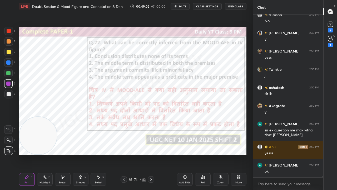
click at [143, 154] on div "83" at bounding box center [144, 179] width 4 height 5
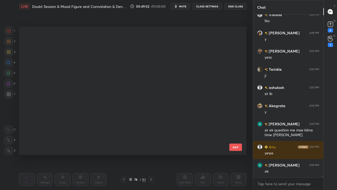
scroll to position [840, 0]
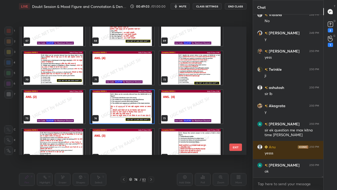
click at [143, 106] on img "grid" at bounding box center [122, 106] width 64 height 33
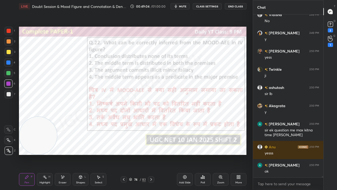
click at [204, 154] on div "Poll" at bounding box center [203, 182] width 4 height 3
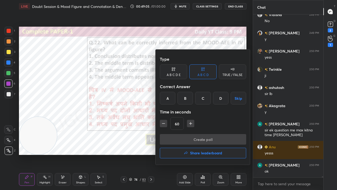
click at [220, 100] on div "D" at bounding box center [221, 98] width 16 height 13
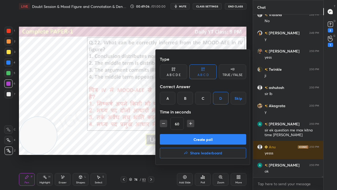
click at [135, 137] on div at bounding box center [168, 95] width 337 height 190
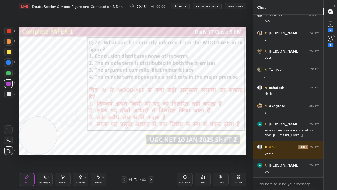
click at [137, 154] on div "74" at bounding box center [135, 179] width 5 height 3
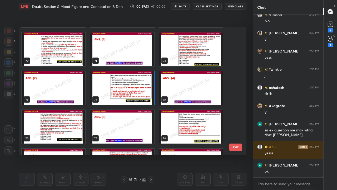
click at [140, 92] on img "grid" at bounding box center [122, 87] width 64 height 33
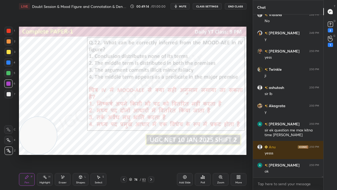
click at [203, 154] on div "Poll" at bounding box center [203, 179] width 16 height 13
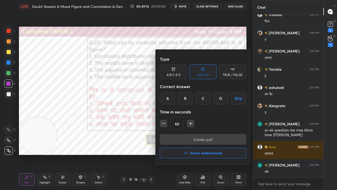
click at [220, 101] on div "D" at bounding box center [221, 98] width 16 height 13
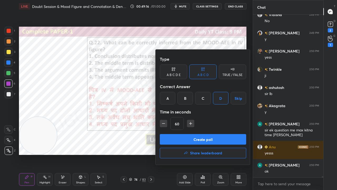
click at [191, 124] on icon "button" at bounding box center [190, 123] width 5 height 5
type input "75"
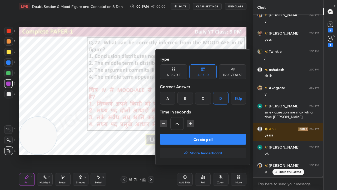
click at [191, 138] on button "Create poll" at bounding box center [203, 139] width 86 height 11
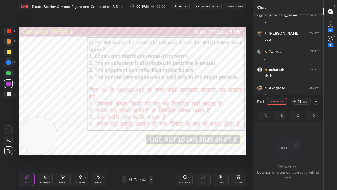
click at [317, 101] on icon at bounding box center [316, 101] width 4 height 4
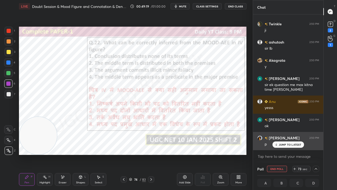
drag, startPoint x: 279, startPoint y: 143, endPoint x: 274, endPoint y: 143, distance: 5.0
click at [278, 144] on div "JUMP TO LATEST" at bounding box center [288, 144] width 32 height 6
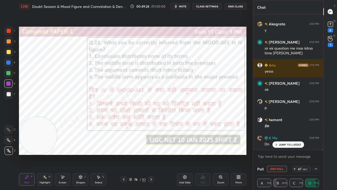
drag, startPoint x: 184, startPoint y: 6, endPoint x: 158, endPoint y: 25, distance: 32.5
click at [184, 6] on span "mute" at bounding box center [182, 6] width 7 height 4
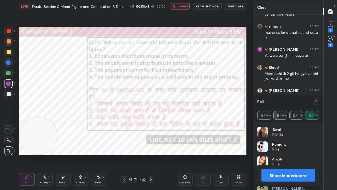
scroll to position [21387, 0]
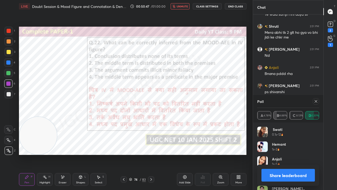
click at [180, 7] on span "unmute" at bounding box center [182, 6] width 11 height 4
click at [318, 101] on icon at bounding box center [316, 101] width 4 height 4
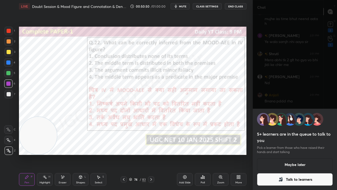
click at [284, 154] on icon at bounding box center [281, 179] width 6 height 6
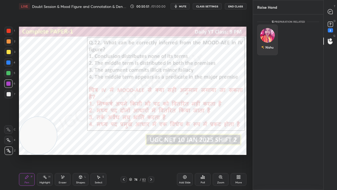
drag, startPoint x: 267, startPoint y: 39, endPoint x: 270, endPoint y: 46, distance: 7.6
click at [267, 40] on div "Nishu" at bounding box center [267, 40] width 21 height 31
click at [270, 48] on button "INVITE" at bounding box center [268, 50] width 16 height 7
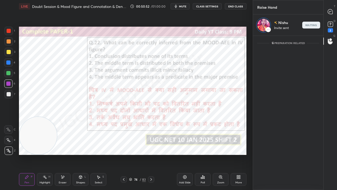
click at [336, 11] on div "T Messages (T)" at bounding box center [330, 11] width 13 height 15
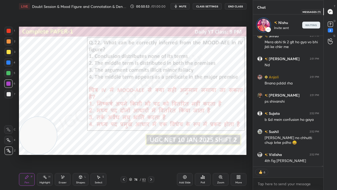
click at [333, 11] on icon at bounding box center [331, 12] width 6 height 6
type textarea "x"
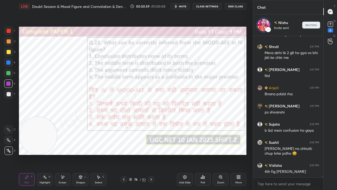
click at [9, 62] on div at bounding box center [8, 62] width 4 height 4
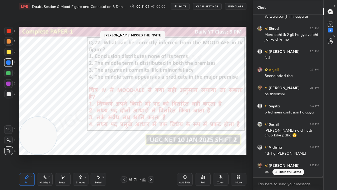
click at [10, 30] on div at bounding box center [9, 31] width 4 height 4
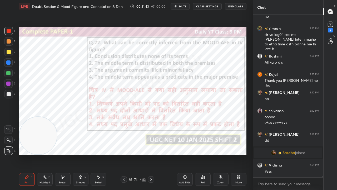
click at [7, 63] on div at bounding box center [8, 62] width 4 height 4
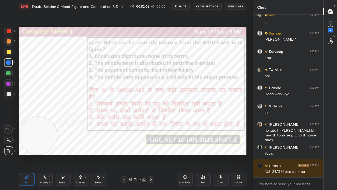
scroll to position [22036, 0]
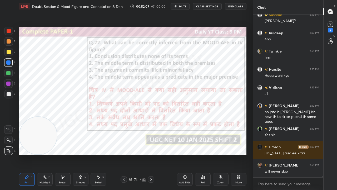
click at [139, 154] on div "74 / 83" at bounding box center [137, 179] width 17 height 5
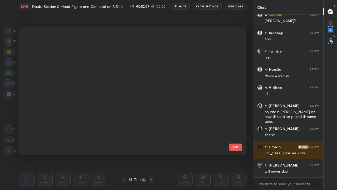
scroll to position [126, 225]
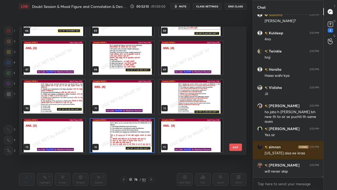
click at [131, 136] on img "grid" at bounding box center [122, 135] width 64 height 33
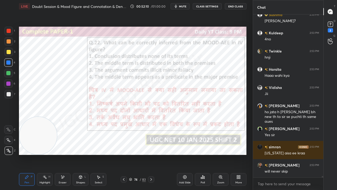
click at [131, 136] on img "grid" at bounding box center [122, 135] width 64 height 33
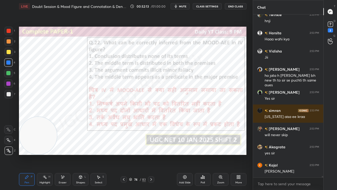
scroll to position [22095, 0]
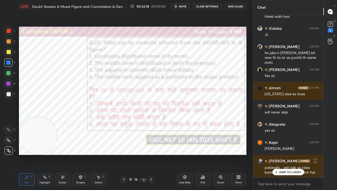
click at [136, 154] on div "74" at bounding box center [135, 179] width 5 height 3
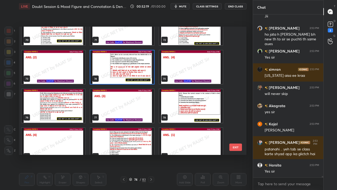
scroll to position [912, 0]
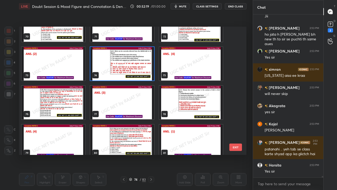
click at [66, 100] on img "grid" at bounding box center [54, 102] width 64 height 33
click at [67, 100] on img "grid" at bounding box center [54, 102] width 64 height 33
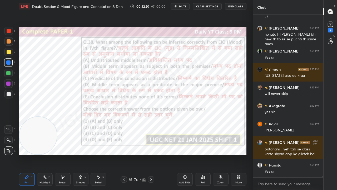
click at [67, 100] on img "grid" at bounding box center [54, 102] width 64 height 33
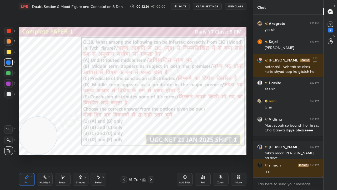
scroll to position [22218, 0]
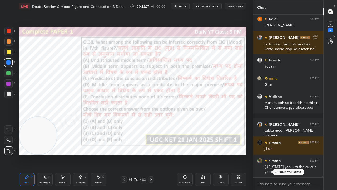
click at [135, 154] on div "76" at bounding box center [135, 179] width 5 height 3
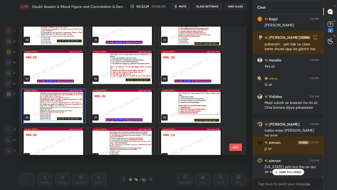
scroll to position [909, 0]
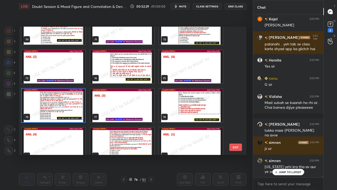
click at [69, 109] on img "grid" at bounding box center [54, 105] width 64 height 33
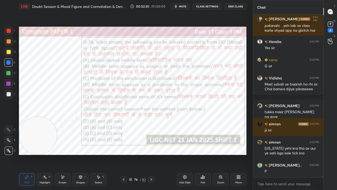
scroll to position [0, 0]
click at [199, 154] on div "Poll" at bounding box center [203, 179] width 16 height 13
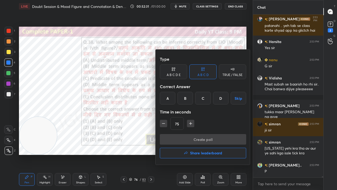
click at [201, 101] on div "C" at bounding box center [203, 98] width 16 height 13
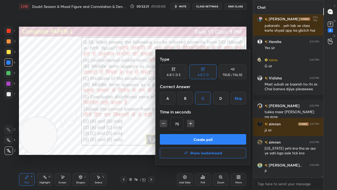
click at [191, 124] on icon "button" at bounding box center [190, 123] width 5 height 5
type input "90"
click at [192, 135] on button "Create poll" at bounding box center [203, 139] width 86 height 11
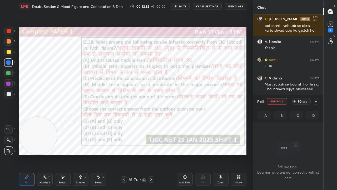
scroll to position [136, 69]
click at [183, 6] on span "mute" at bounding box center [182, 6] width 7 height 4
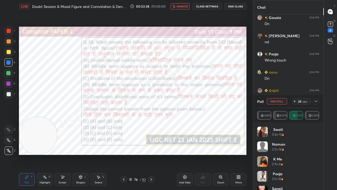
scroll to position [22467, 0]
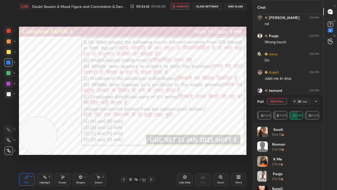
click at [319, 101] on div at bounding box center [316, 101] width 6 height 6
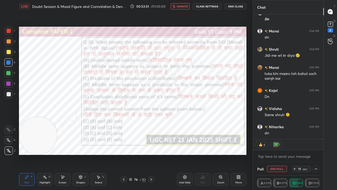
scroll to position [22567, 0]
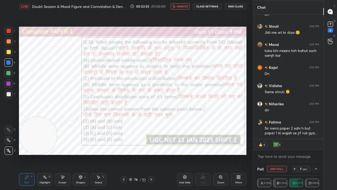
click at [188, 6] on span "unmute" at bounding box center [182, 6] width 11 height 4
click at [8, 84] on div at bounding box center [8, 83] width 4 height 4
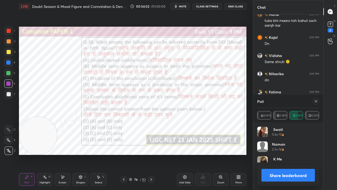
scroll to position [2, 2]
click at [315, 102] on icon at bounding box center [316, 101] width 3 height 3
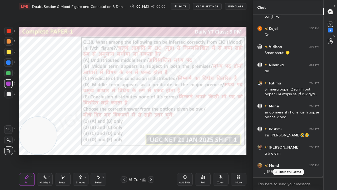
click at [9, 31] on div at bounding box center [9, 31] width 4 height 4
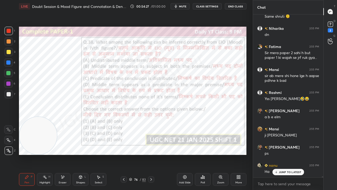
click at [9, 82] on div at bounding box center [8, 83] width 4 height 4
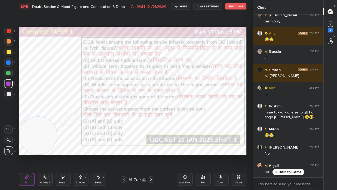
scroll to position [22957, 0]
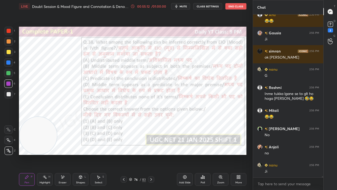
drag, startPoint x: 137, startPoint y: 179, endPoint x: 139, endPoint y: 173, distance: 6.7
click at [137, 154] on div "76" at bounding box center [135, 179] width 5 height 3
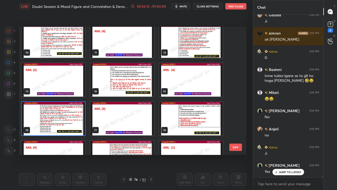
scroll to position [897, 0]
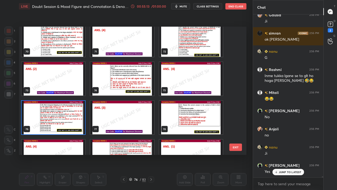
click at [75, 114] on img "grid" at bounding box center [54, 117] width 64 height 33
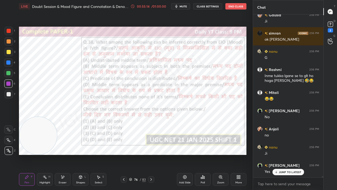
click at [75, 114] on img "grid" at bounding box center [54, 117] width 64 height 33
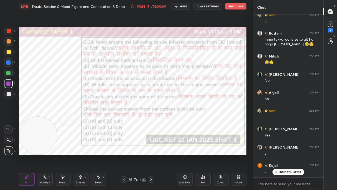
scroll to position [23029, 0]
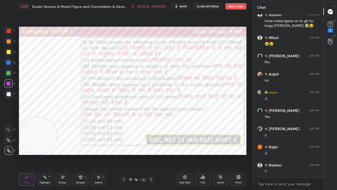
click at [9, 62] on div at bounding box center [8, 62] width 4 height 4
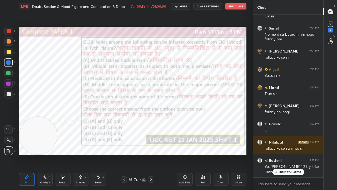
scroll to position [23253, 0]
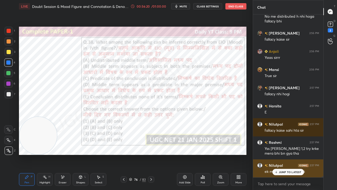
click at [283, 154] on p "JUMP TO LATEST" at bounding box center [290, 171] width 23 height 3
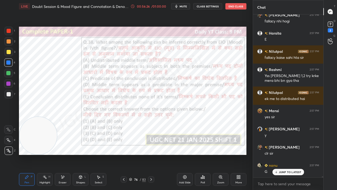
scroll to position [23417, 0]
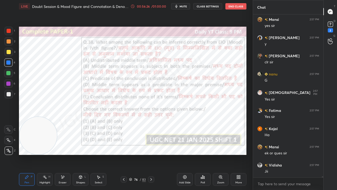
click at [134, 154] on div "76 / 83" at bounding box center [137, 179] width 17 height 5
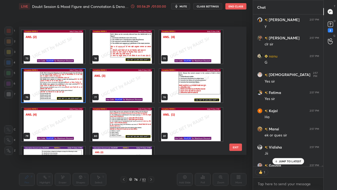
scroll to position [23464, 0]
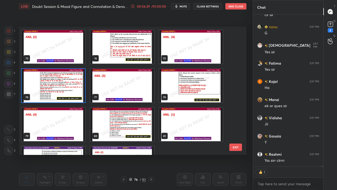
click at [133, 122] on img "grid" at bounding box center [122, 124] width 64 height 33
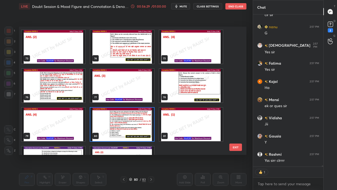
click at [133, 122] on img "grid" at bounding box center [122, 124] width 64 height 33
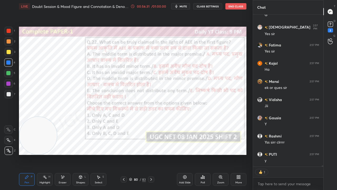
scroll to position [23500, 0]
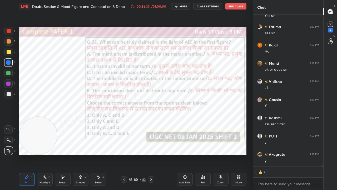
type textarea "x"
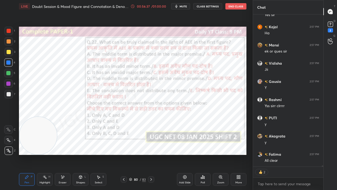
click at [136, 154] on div "80 / 83" at bounding box center [138, 179] width 34 height 6
click at [136, 154] on div "80" at bounding box center [135, 179] width 5 height 3
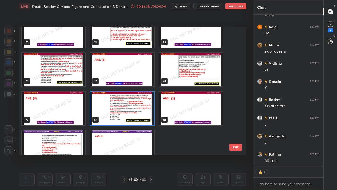
scroll to position [945, 0]
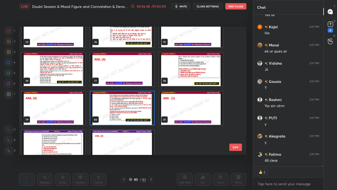
click at [144, 109] on div "73 74 75 76 77 78 79 80 81 82 83" at bounding box center [128, 91] width 218 height 128
click at [144, 109] on img "grid" at bounding box center [122, 107] width 64 height 33
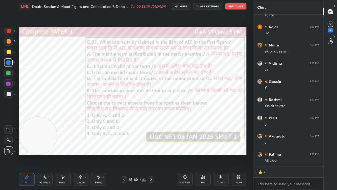
scroll to position [0, 0]
click at [203, 154] on icon at bounding box center [203, 176] width 1 height 3
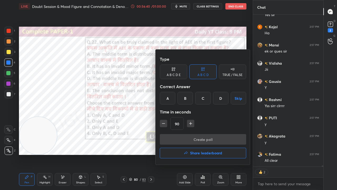
click at [168, 99] on div "A" at bounding box center [168, 98] width 16 height 13
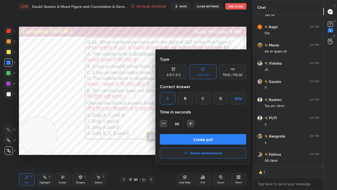
drag, startPoint x: 164, startPoint y: 125, endPoint x: 170, endPoint y: 134, distance: 10.8
click at [164, 125] on icon "button" at bounding box center [163, 123] width 5 height 5
type input "75"
click at [171, 136] on button "Create poll" at bounding box center [203, 139] width 86 height 11
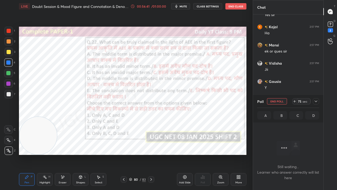
scroll to position [2, 2]
click at [180, 4] on button "mute" at bounding box center [180, 6] width 19 height 6
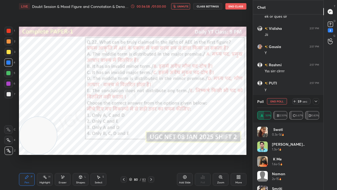
click at [318, 103] on icon at bounding box center [316, 101] width 4 height 4
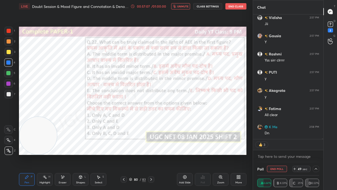
click at [59, 154] on div "Eraser" at bounding box center [63, 179] width 16 height 13
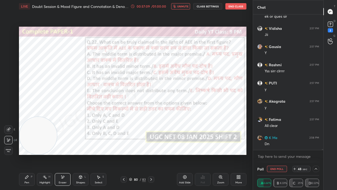
click at [10, 150] on span "Erase all" at bounding box center [8, 151] width 8 height 4
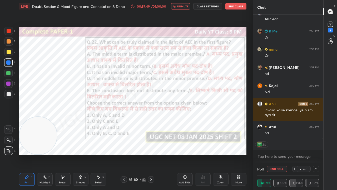
scroll to position [23678, 0]
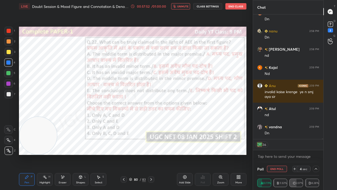
click at [175, 5] on icon "button" at bounding box center [174, 6] width 3 height 3
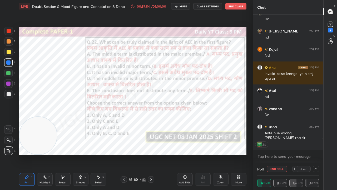
click at [8, 82] on div at bounding box center [8, 83] width 4 height 4
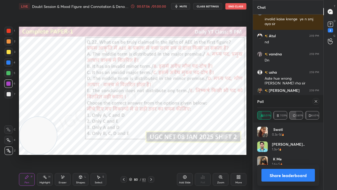
scroll to position [62, 60]
click at [319, 100] on div at bounding box center [316, 101] width 6 height 6
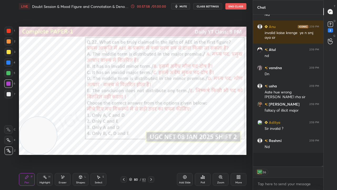
scroll to position [144, 69]
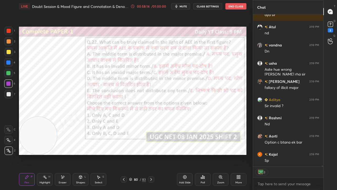
click at [185, 6] on span "mute" at bounding box center [183, 6] width 7 height 4
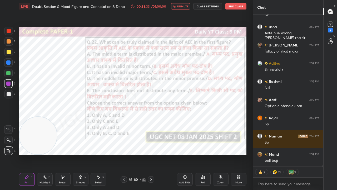
drag, startPoint x: 184, startPoint y: 4, endPoint x: 175, endPoint y: 16, distance: 14.1
click at [184, 5] on button "unmute" at bounding box center [180, 6] width 19 height 6
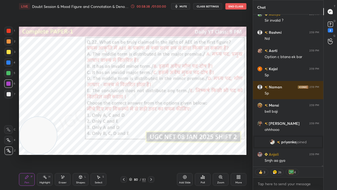
click at [7, 61] on div at bounding box center [8, 62] width 4 height 4
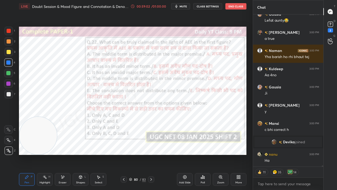
scroll to position [22983, 0]
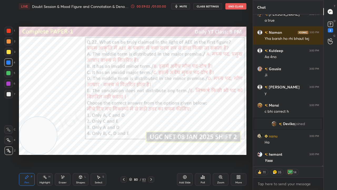
drag, startPoint x: 134, startPoint y: 179, endPoint x: 141, endPoint y: 161, distance: 18.6
click at [134, 154] on div "80" at bounding box center [135, 179] width 5 height 3
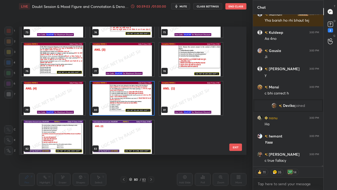
scroll to position [955, 0]
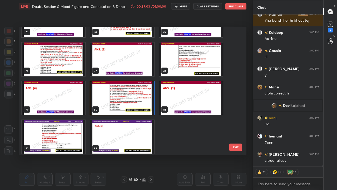
click at [140, 104] on img "grid" at bounding box center [122, 97] width 64 height 33
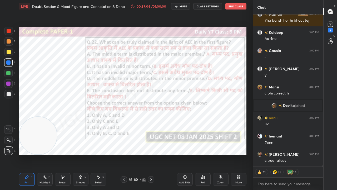
click at [140, 104] on img "grid" at bounding box center [122, 97] width 64 height 33
click at [10, 30] on div at bounding box center [9, 31] width 4 height 4
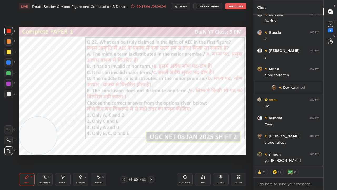
click at [8, 85] on div at bounding box center [8, 83] width 4 height 4
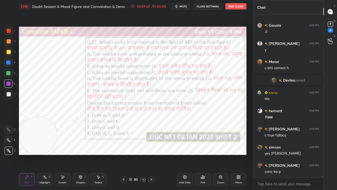
scroll to position [2, 2]
click at [9, 31] on div at bounding box center [9, 31] width 4 height 4
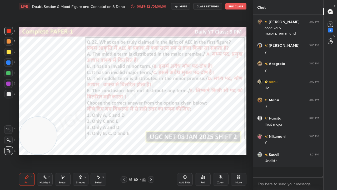
scroll to position [23159, 0]
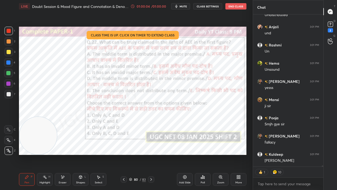
click at [136, 154] on div "80" at bounding box center [135, 179] width 5 height 3
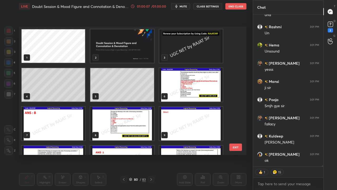
click at [134, 49] on img "grid" at bounding box center [122, 45] width 64 height 33
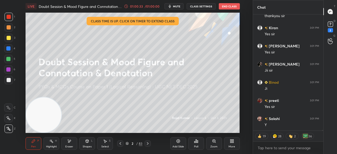
drag, startPoint x: 331, startPoint y: 28, endPoint x: 330, endPoint y: 31, distance: 2.7
click at [331, 28] on div "2" at bounding box center [330, 30] width 5 height 4
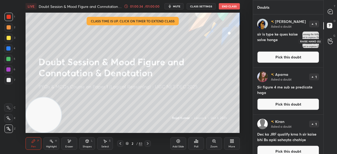
click at [330, 40] on icon at bounding box center [330, 41] width 5 height 6
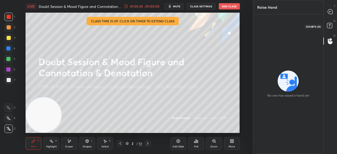
click at [331, 24] on rect at bounding box center [329, 25] width 5 height 5
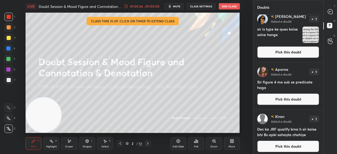
click at [301, 52] on button "Pick this doubt" at bounding box center [288, 52] width 62 height 12
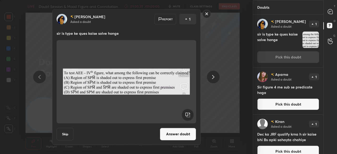
click at [208, 12] on rect at bounding box center [207, 14] width 8 height 8
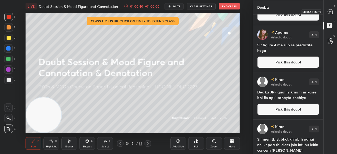
click at [333, 11] on icon at bounding box center [331, 12] width 6 height 6
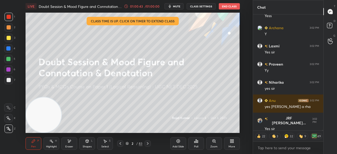
click at [194, 144] on div "Poll" at bounding box center [196, 143] width 16 height 13
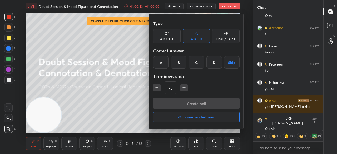
drag, startPoint x: 192, startPoint y: 119, endPoint x: 193, endPoint y: 114, distance: 4.5
click at [192, 118] on h4 "Share leaderboard" at bounding box center [200, 117] width 32 height 4
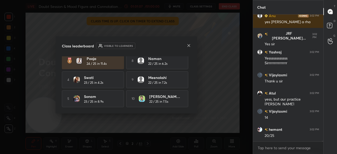
click at [191, 45] on icon at bounding box center [189, 45] width 4 height 4
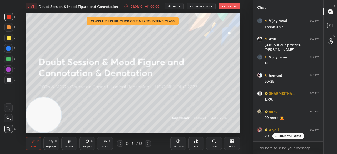
click at [228, 7] on button "End Class" at bounding box center [229, 6] width 21 height 6
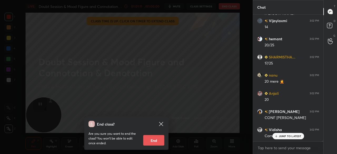
click at [154, 140] on button "End" at bounding box center [153, 140] width 21 height 11
type textarea "x"
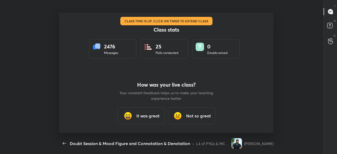
click at [148, 119] on h3 "It was great" at bounding box center [147, 116] width 23 height 6
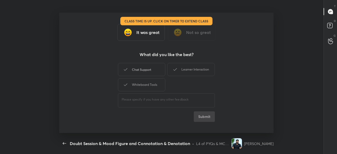
drag, startPoint x: 146, startPoint y: 85, endPoint x: 150, endPoint y: 68, distance: 18.0
click at [146, 84] on div "Whiteboard Tools" at bounding box center [141, 84] width 47 height 13
drag, startPoint x: 148, startPoint y: 67, endPoint x: 170, endPoint y: 68, distance: 21.4
click at [155, 67] on div "Chat Support" at bounding box center [141, 69] width 47 height 13
click at [186, 69] on div "Learner Interaction" at bounding box center [191, 69] width 47 height 13
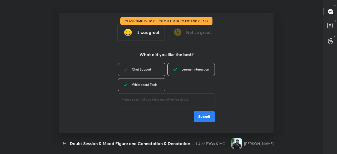
click at [201, 118] on button "Submit" at bounding box center [204, 116] width 21 height 11
